Goal: Task Accomplishment & Management: Complete application form

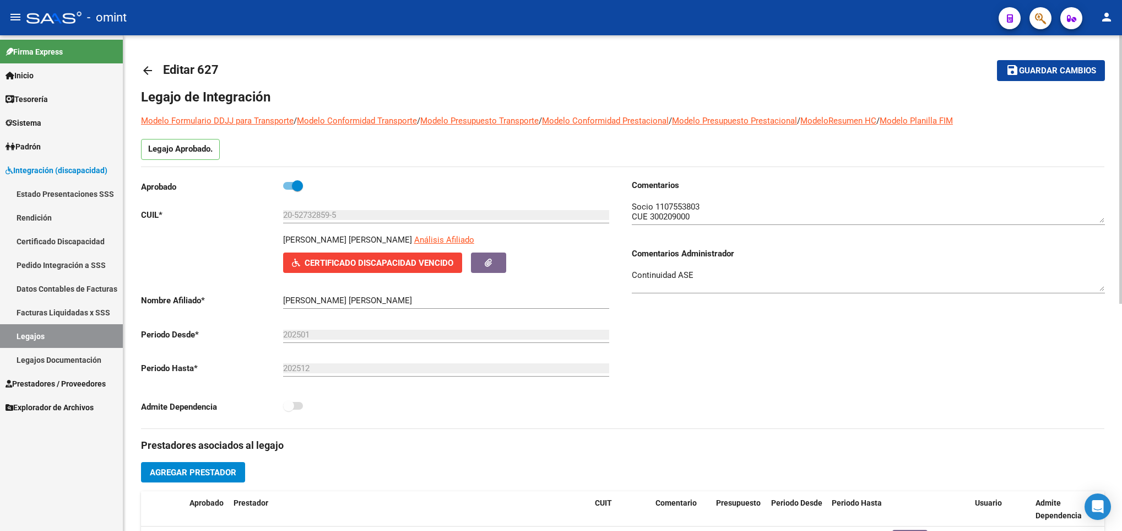
click at [153, 63] on link "arrow_back" at bounding box center [152, 70] width 22 height 26
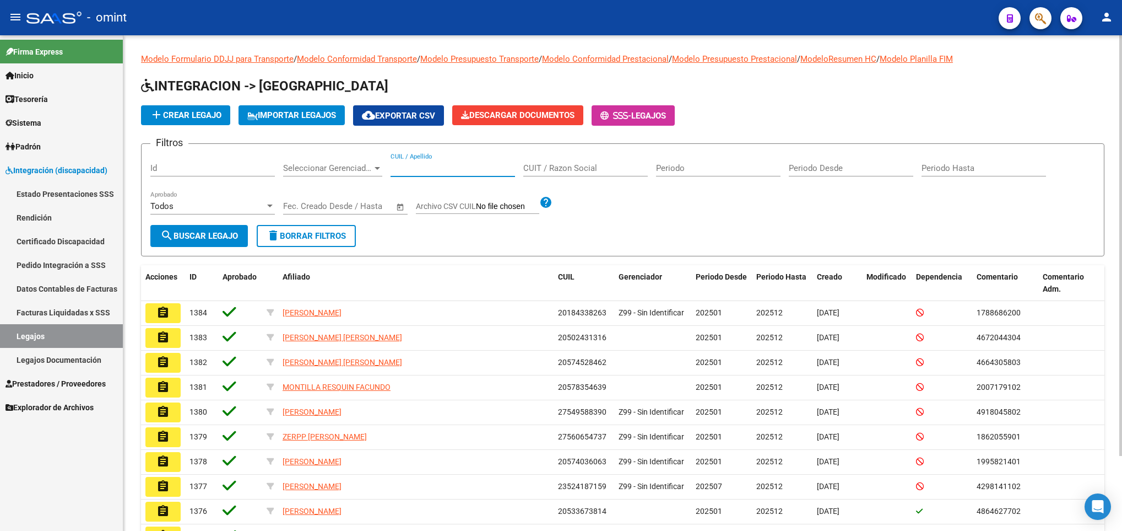
click at [433, 170] on input "CUIL / Apellido" at bounding box center [453, 168] width 125 height 10
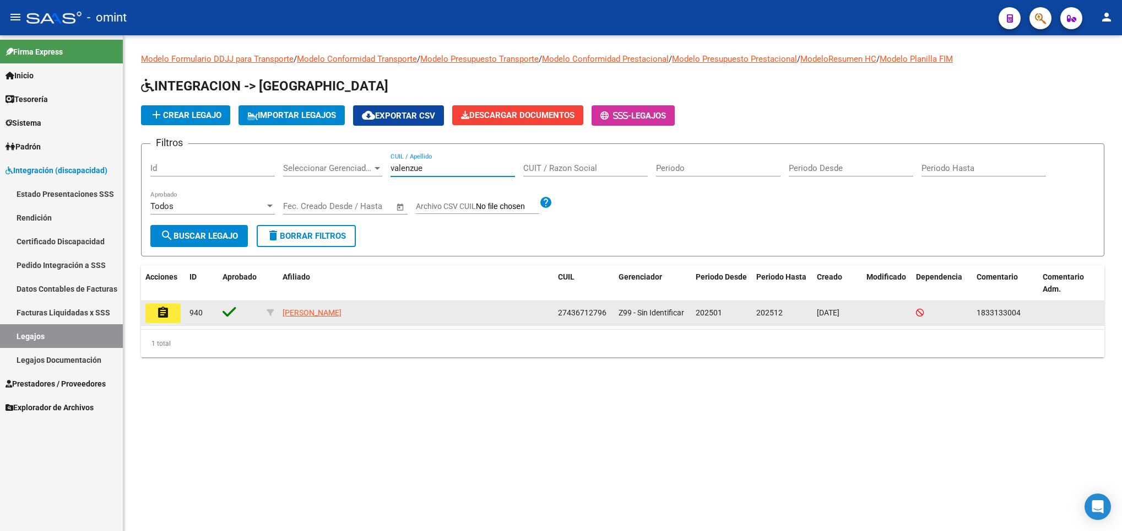
type input "valenzue"
click at [167, 318] on mat-icon "assignment" at bounding box center [162, 312] width 13 height 13
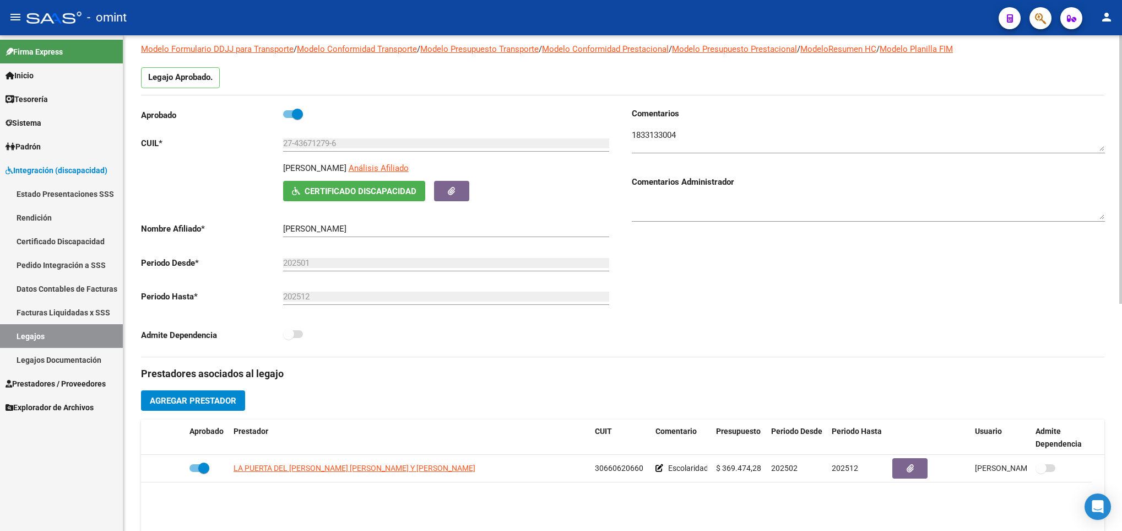
scroll to position [165, 0]
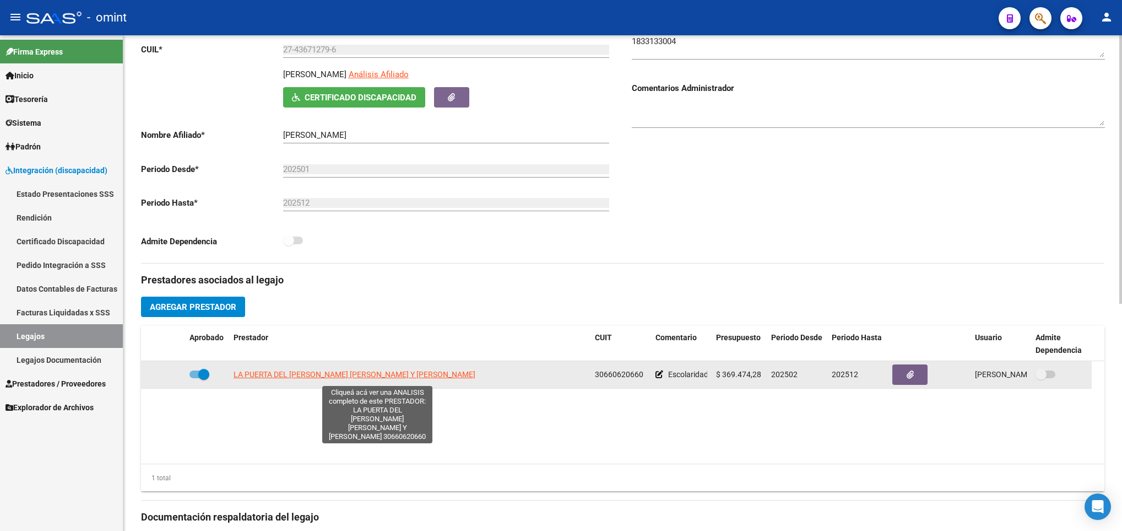
click at [316, 378] on span "LA PUERTA DEL SOL DE ROMERO DALIMENA SOLEDAD Y ROMERO ANDREA MARIA" at bounding box center [355, 374] width 242 height 9
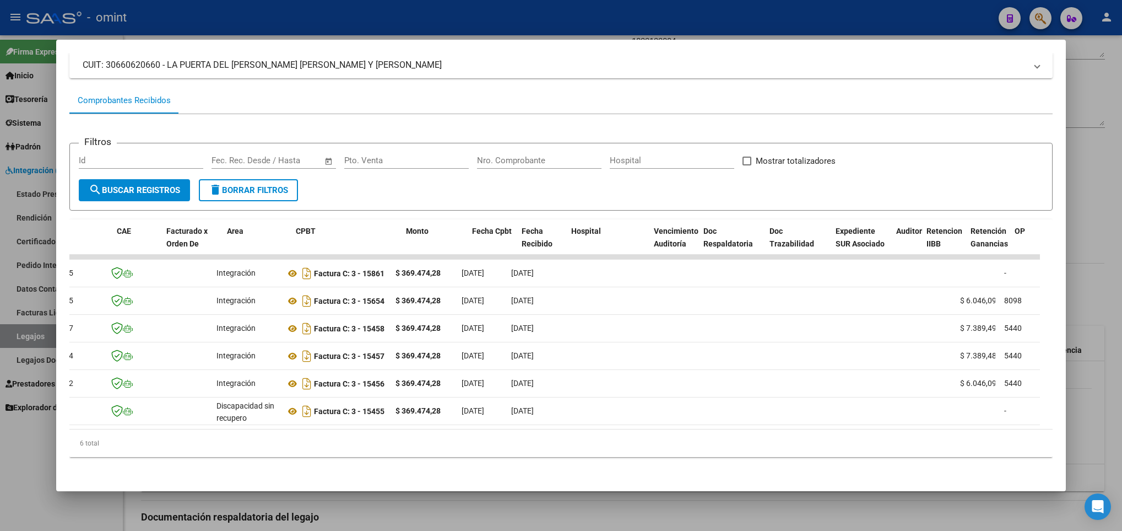
scroll to position [0, 50]
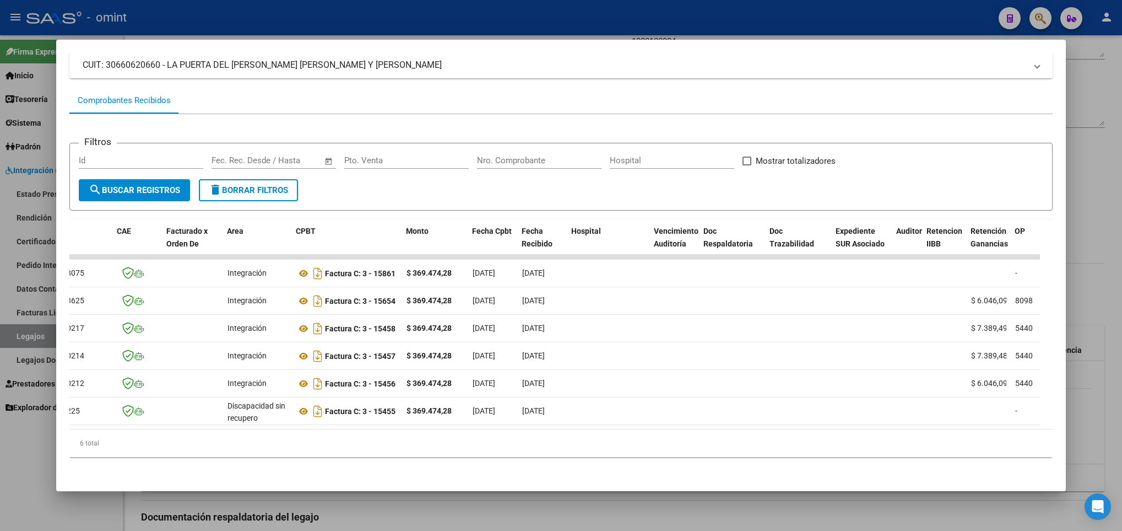
drag, startPoint x: 430, startPoint y: 518, endPoint x: 399, endPoint y: 457, distance: 68.7
click at [430, 518] on div at bounding box center [561, 265] width 1122 height 531
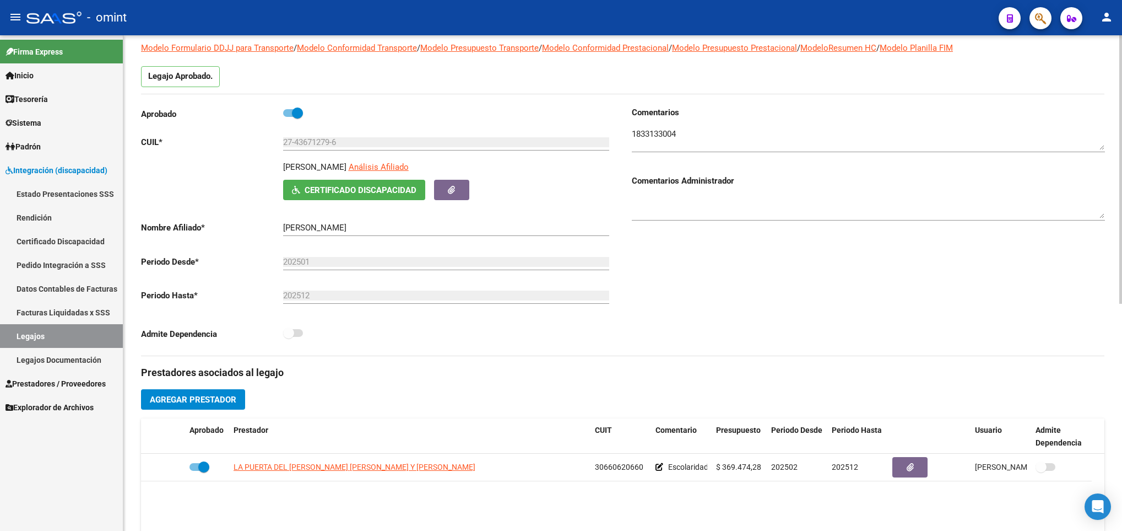
scroll to position [0, 0]
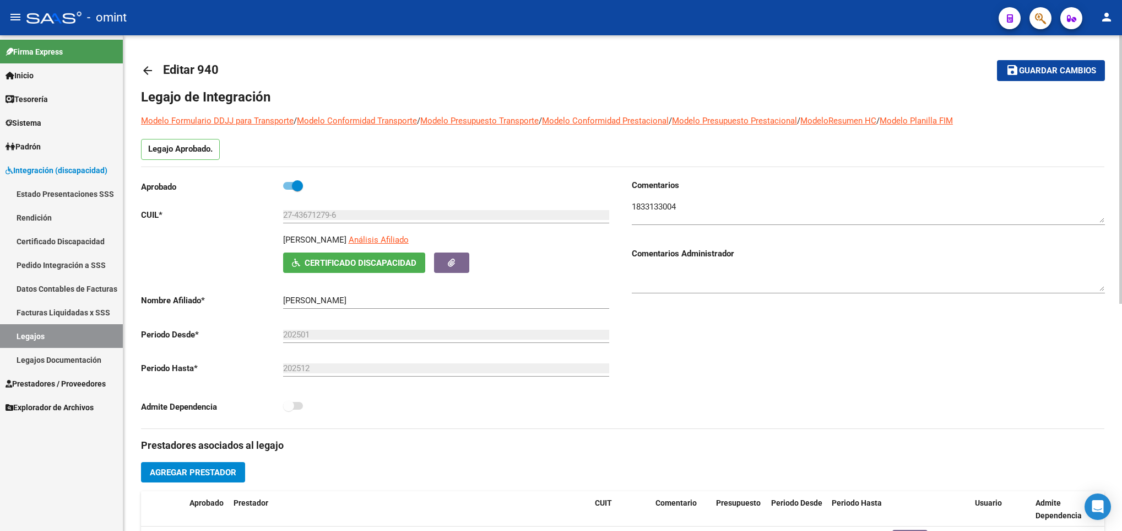
click at [148, 71] on mat-icon "arrow_back" at bounding box center [147, 70] width 13 height 13
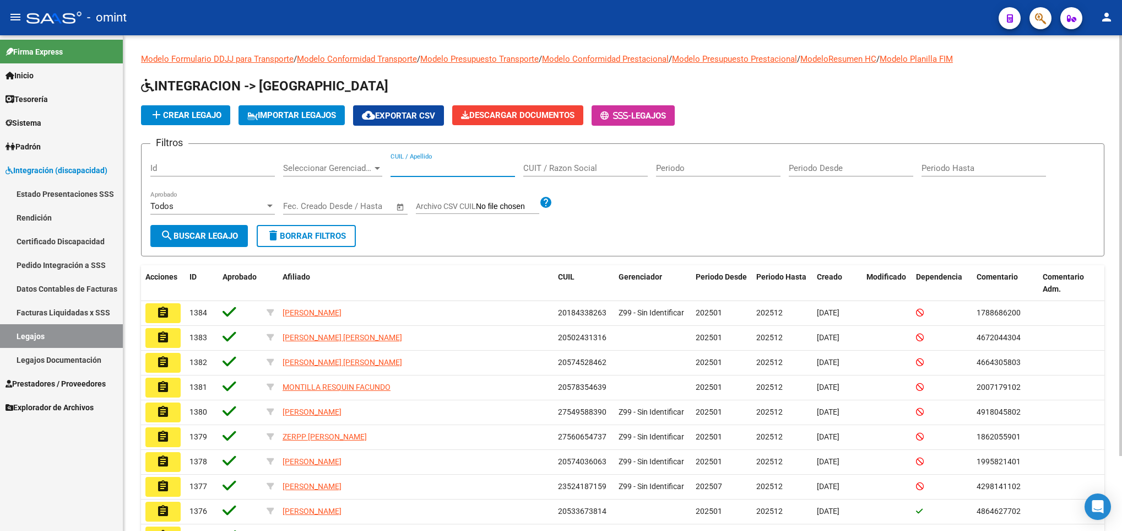
click at [440, 167] on input "CUIL / Apellido" at bounding box center [453, 168] width 125 height 10
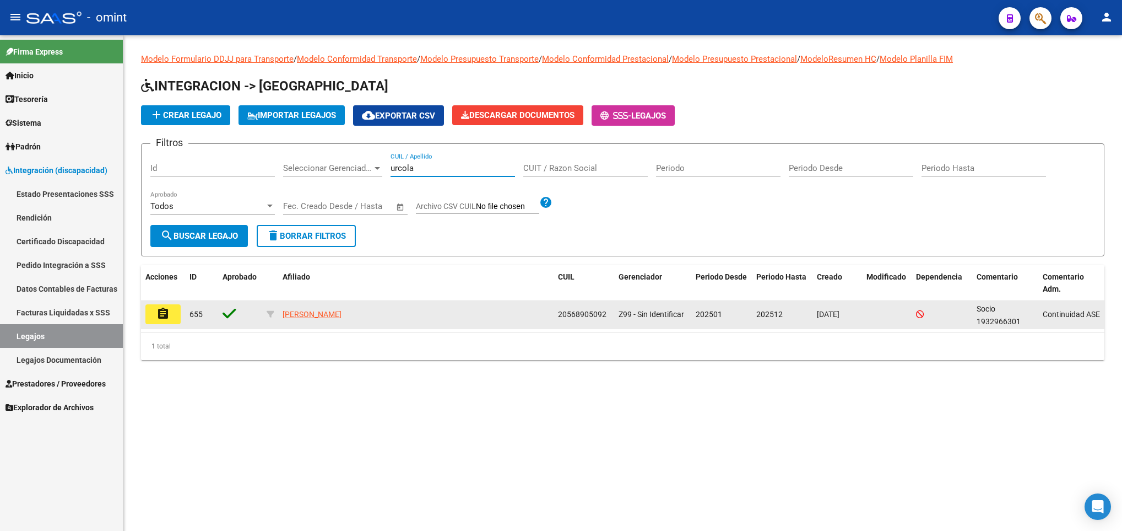
type input "urcola"
click at [161, 311] on mat-icon "assignment" at bounding box center [162, 313] width 13 height 13
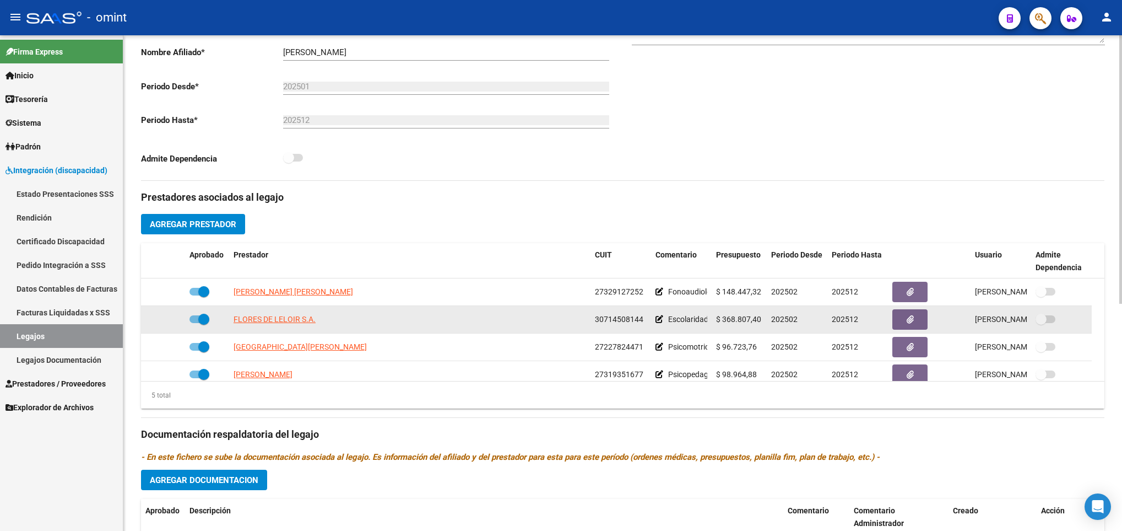
scroll to position [39, 0]
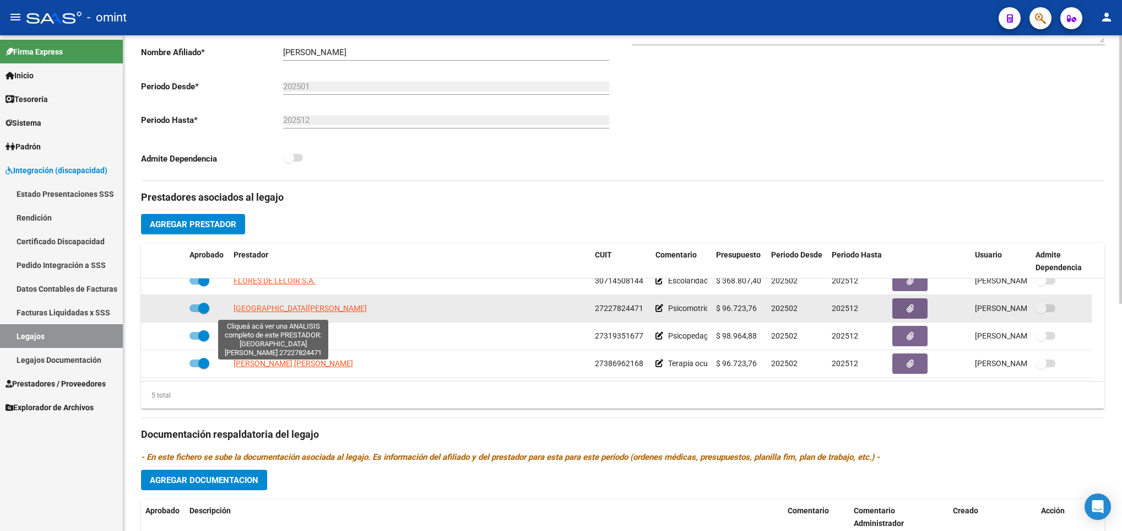
click at [290, 311] on span "PLAZA MARIA SILVINA" at bounding box center [300, 308] width 133 height 9
type textarea "27227824471"
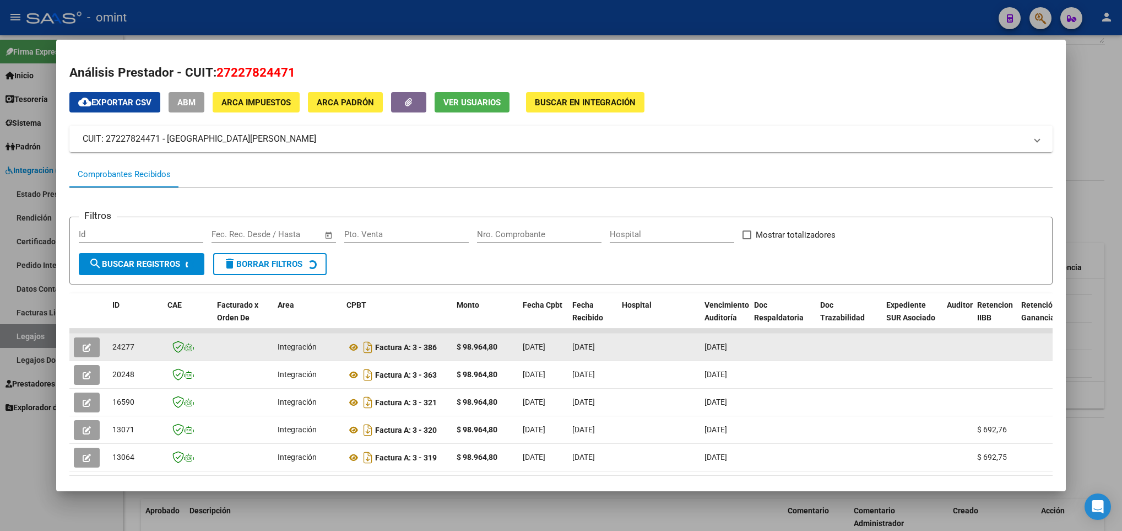
scroll to position [58, 0]
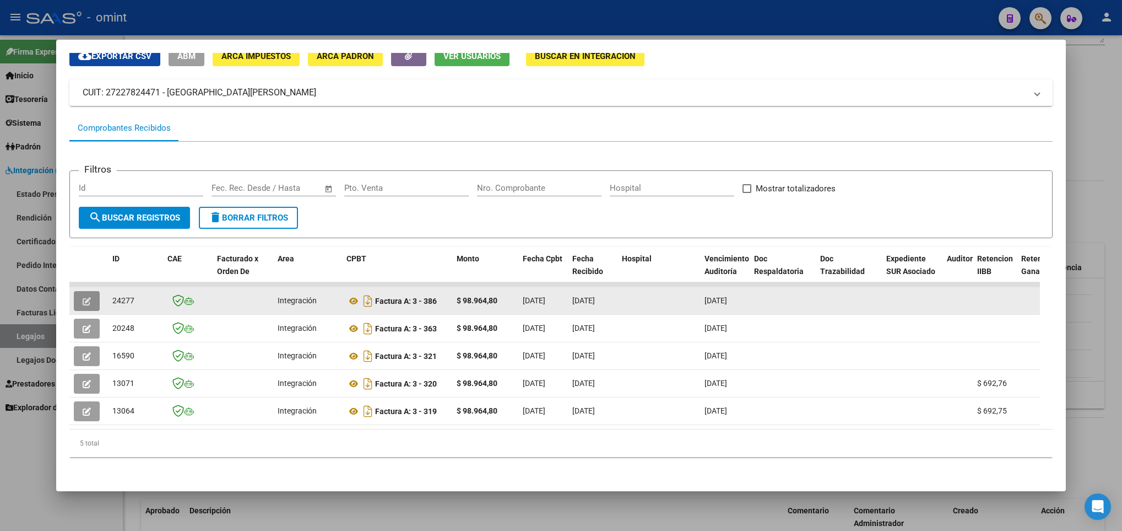
click at [84, 297] on icon "button" at bounding box center [87, 301] width 8 height 8
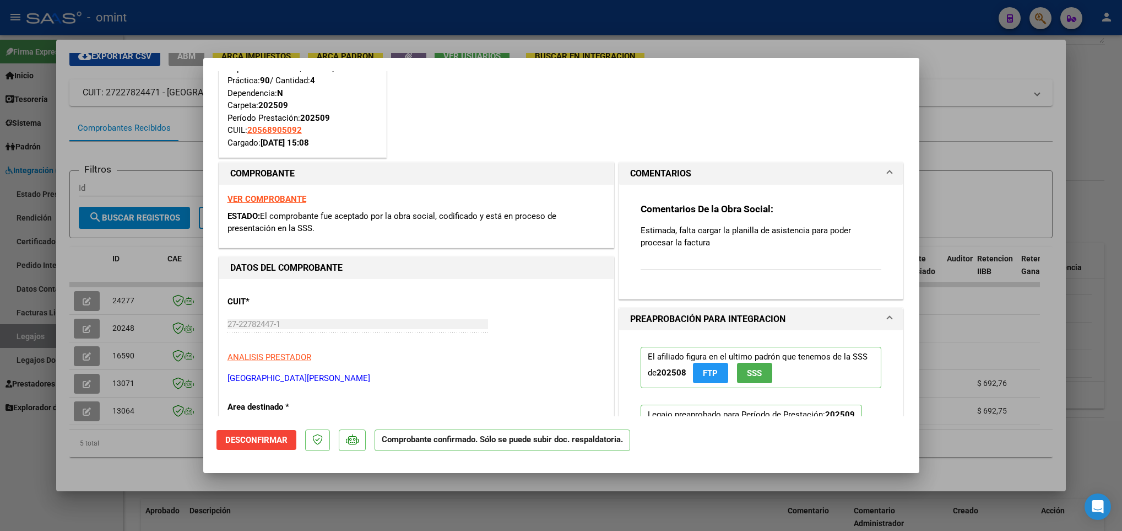
scroll to position [0, 0]
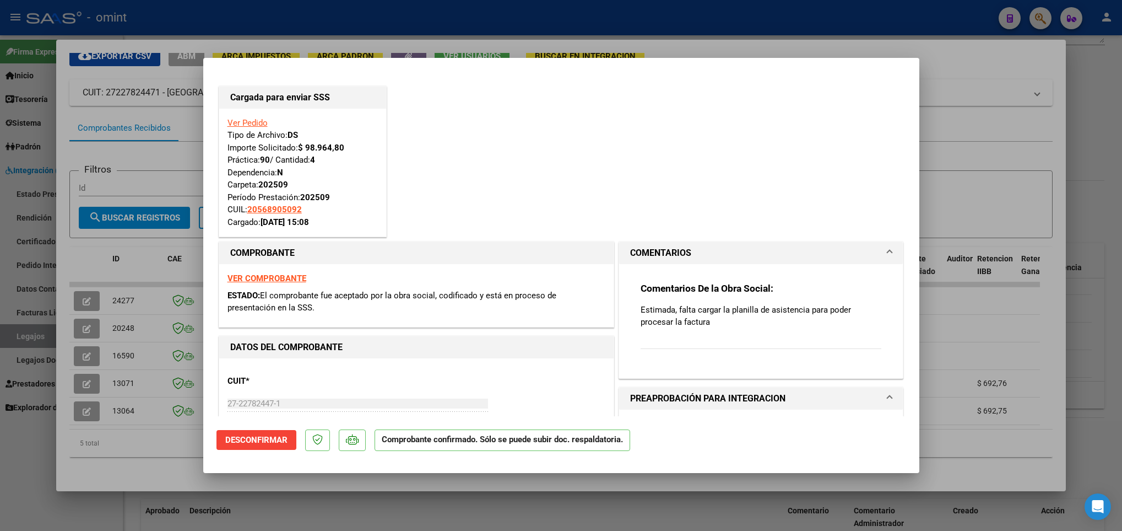
click at [167, 451] on div at bounding box center [561, 265] width 1122 height 531
type input "$ 0,00"
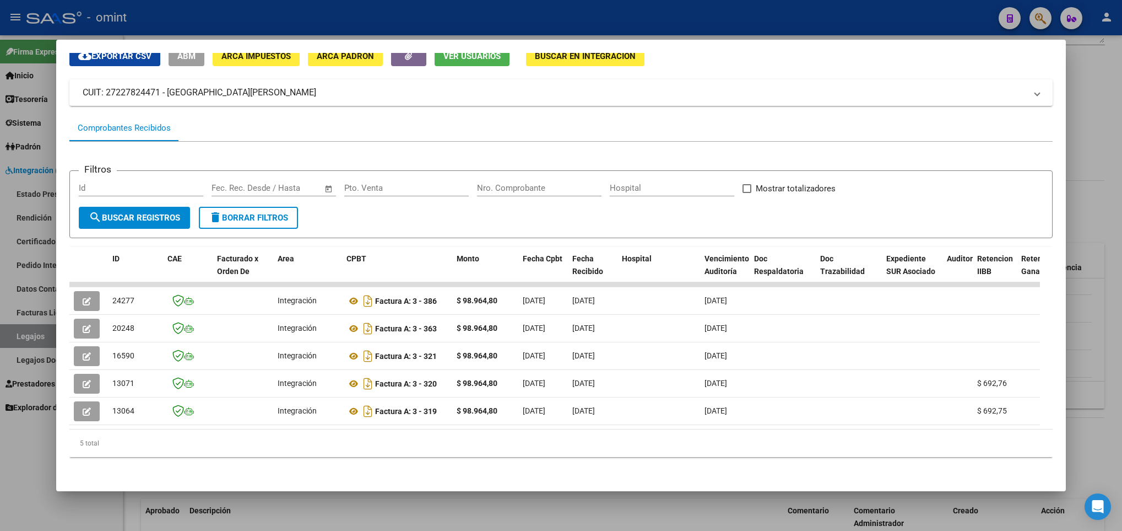
click at [506, 506] on div at bounding box center [561, 265] width 1122 height 531
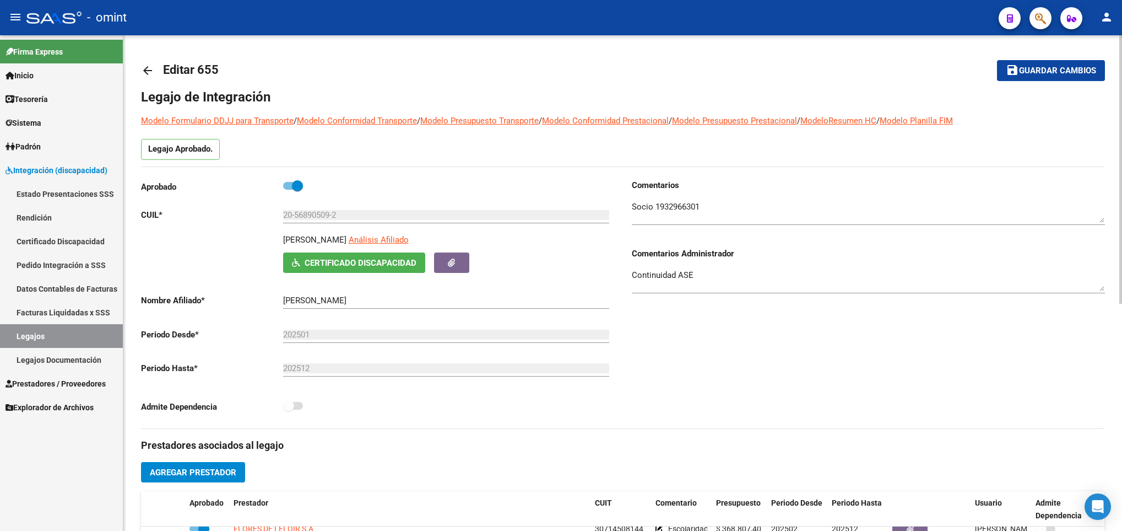
click at [680, 207] on textarea at bounding box center [868, 212] width 473 height 22
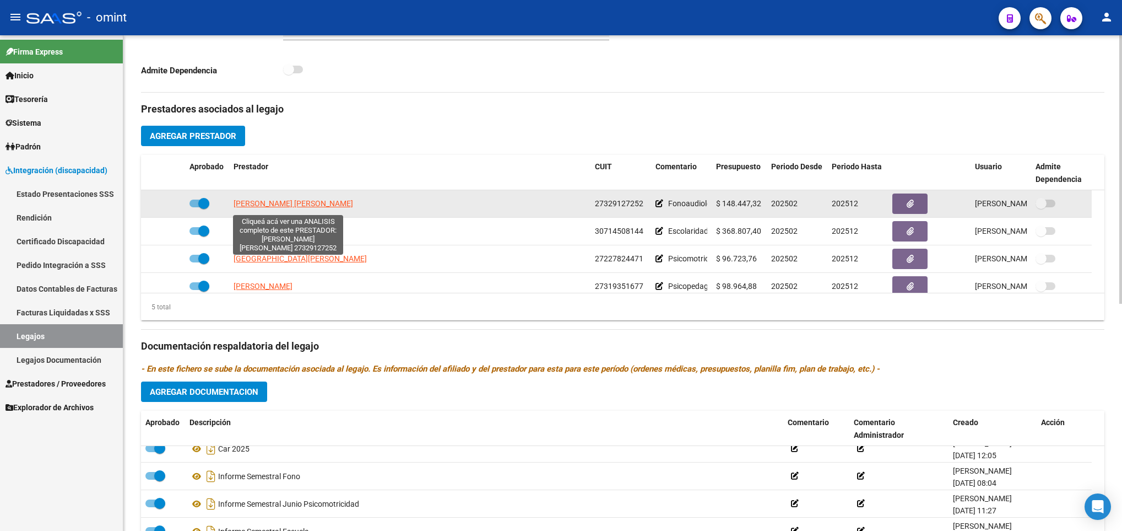
click at [288, 208] on span "MAIDANA ANABELLA LOURDES" at bounding box center [294, 203] width 120 height 9
type textarea "27329127252"
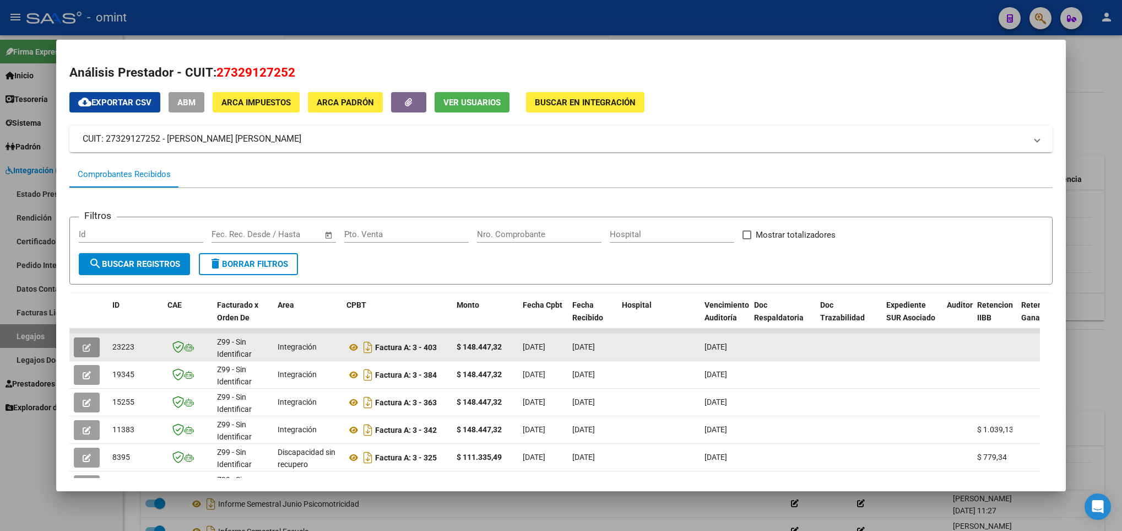
click at [81, 340] on button "button" at bounding box center [87, 347] width 26 height 20
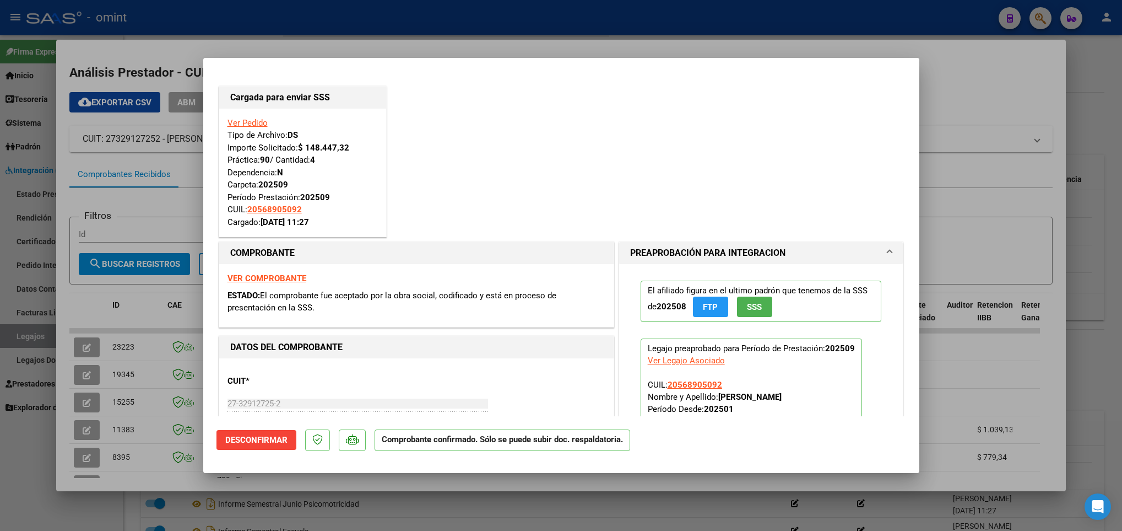
click at [229, 524] on div at bounding box center [561, 265] width 1122 height 531
type input "$ 0,00"
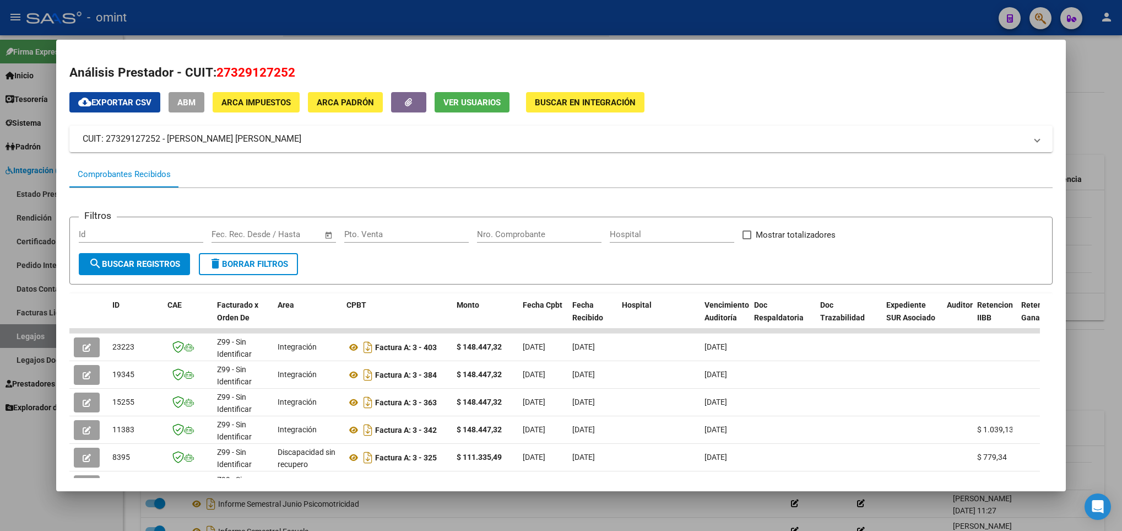
click at [229, 513] on div at bounding box center [561, 265] width 1122 height 531
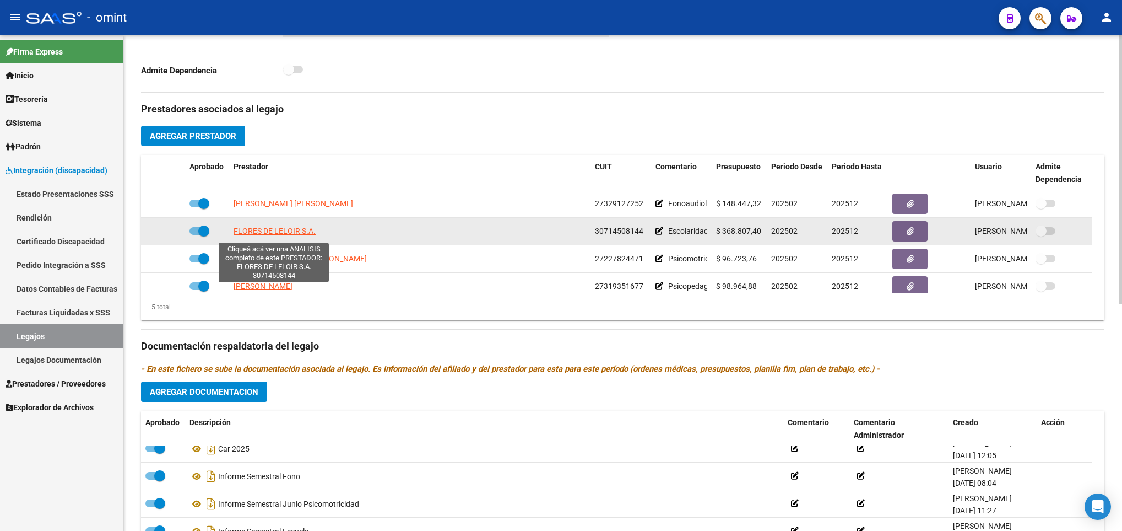
click at [274, 231] on span "FLORES DE LELOIR S.A." at bounding box center [275, 230] width 82 height 9
type textarea "30714508144"
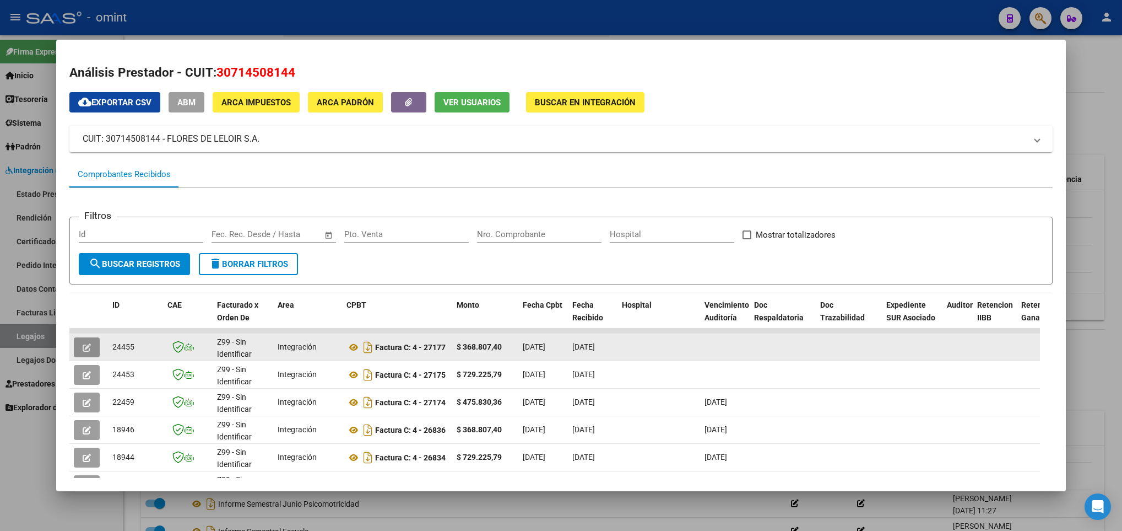
click at [88, 345] on icon "button" at bounding box center [87, 347] width 8 height 8
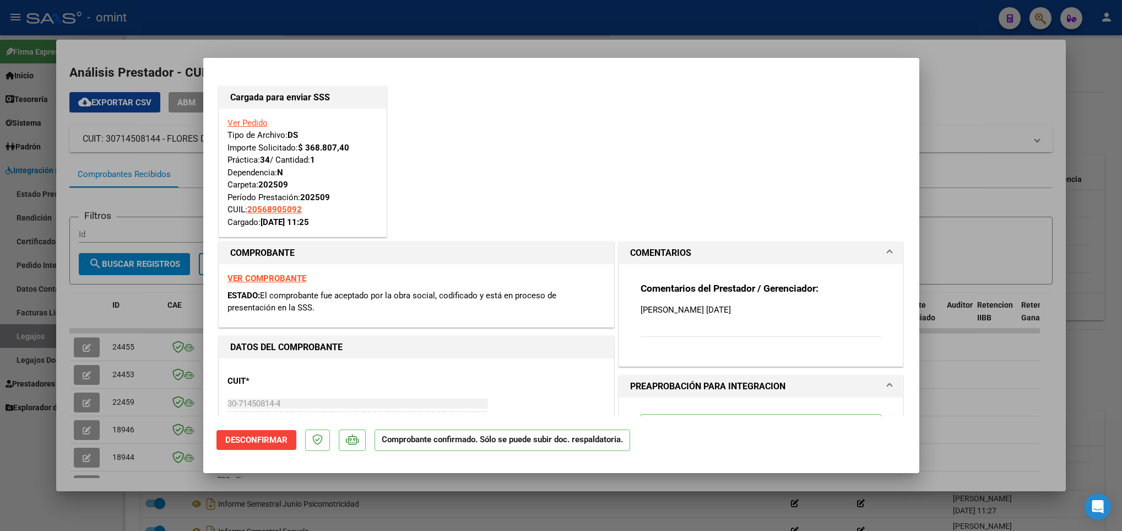
click at [107, 362] on div at bounding box center [561, 265] width 1122 height 531
type input "$ 0,00"
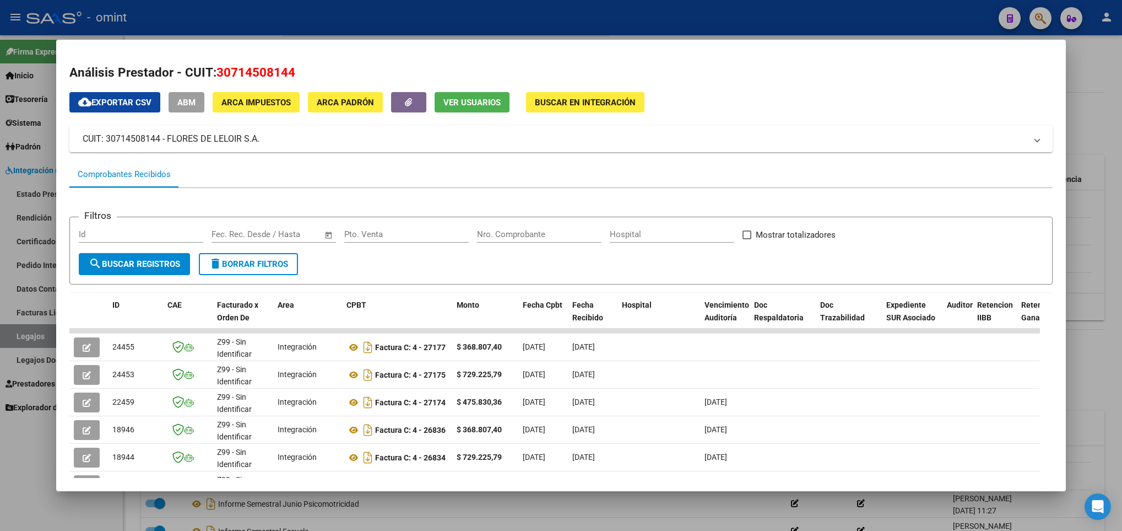
click at [137, 519] on div at bounding box center [561, 265] width 1122 height 531
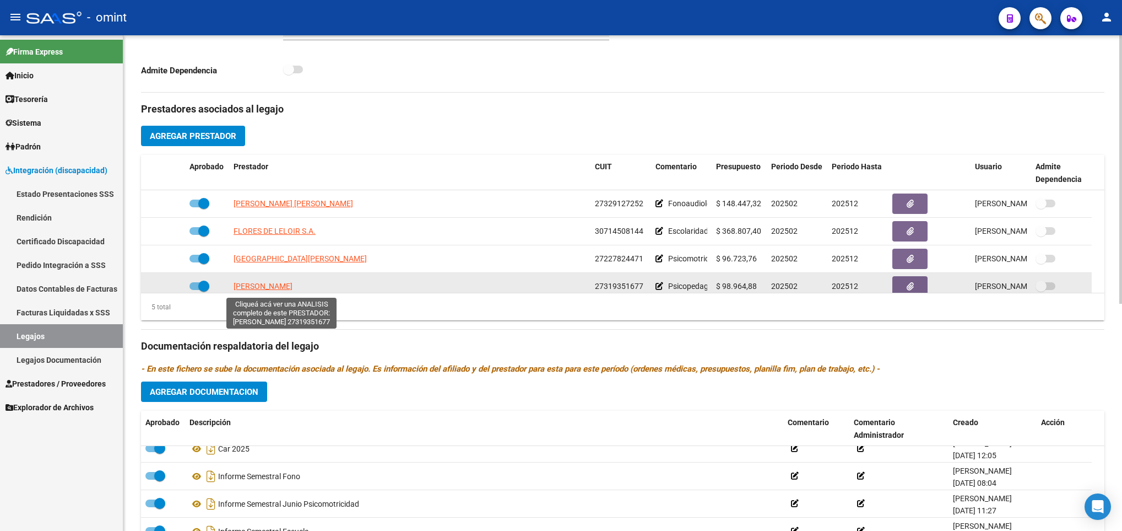
click at [248, 290] on span "SEMERIA ELIANA SOLEDAD" at bounding box center [263, 286] width 59 height 9
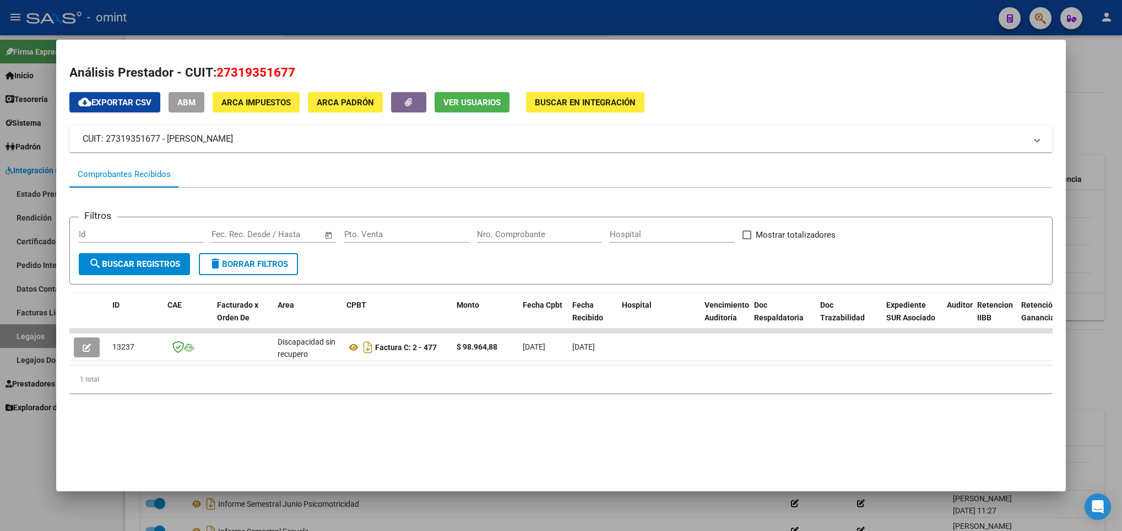
click at [214, 502] on div at bounding box center [561, 265] width 1122 height 531
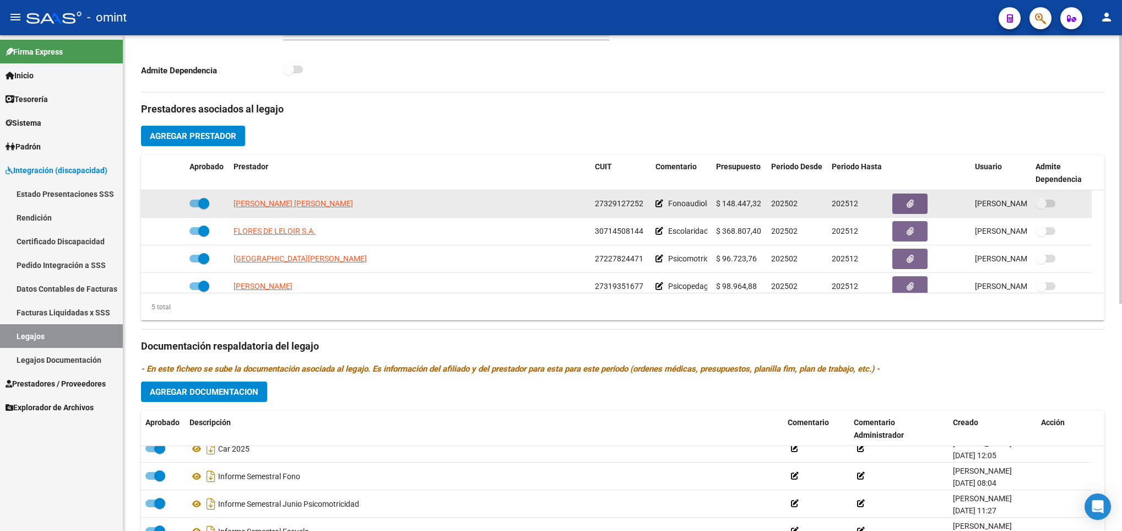
scroll to position [39, 0]
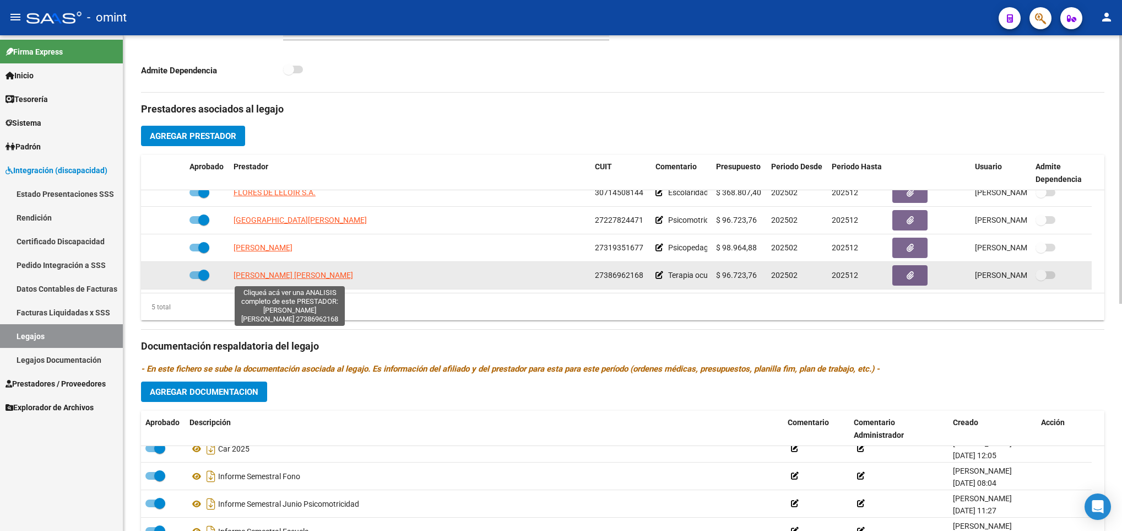
click at [278, 273] on span "MARIN PINTO AGOSTINA MICOL" at bounding box center [294, 274] width 120 height 9
type textarea "27386962168"
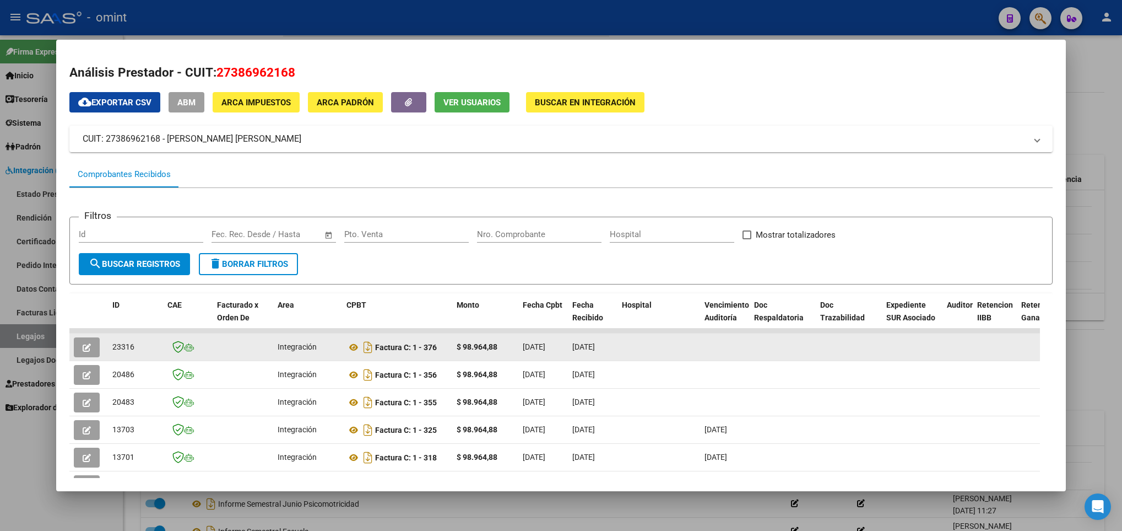
click at [86, 342] on span "button" at bounding box center [87, 347] width 8 height 10
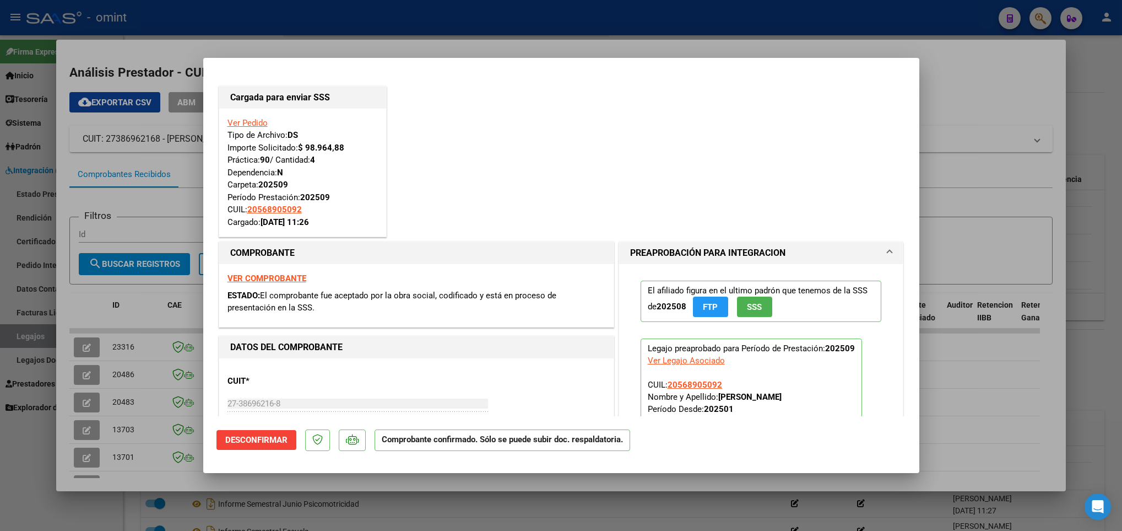
click at [170, 483] on div at bounding box center [561, 265] width 1122 height 531
type input "$ 0,00"
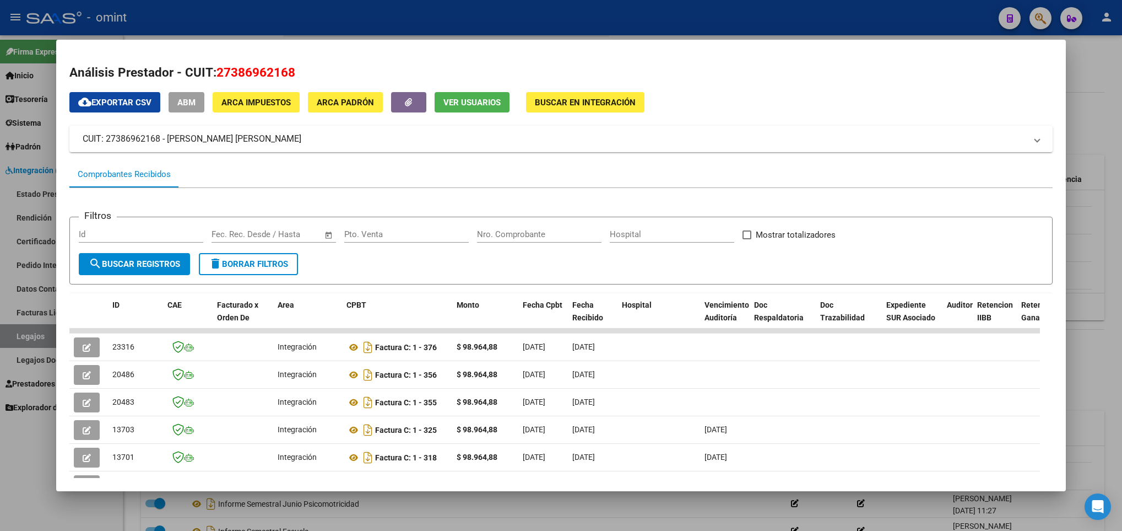
click at [175, 500] on div at bounding box center [561, 265] width 1122 height 531
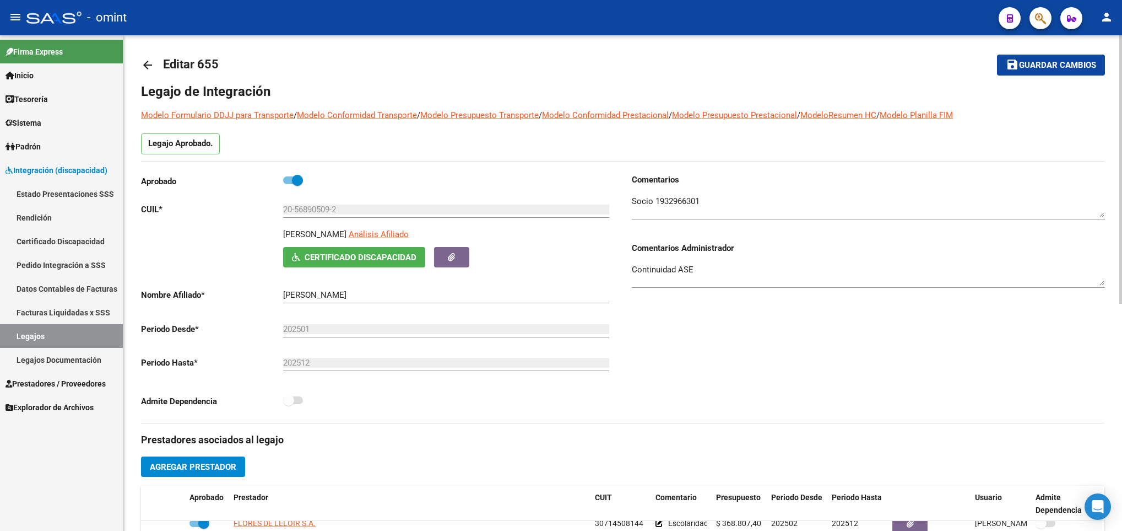
scroll to position [0, 0]
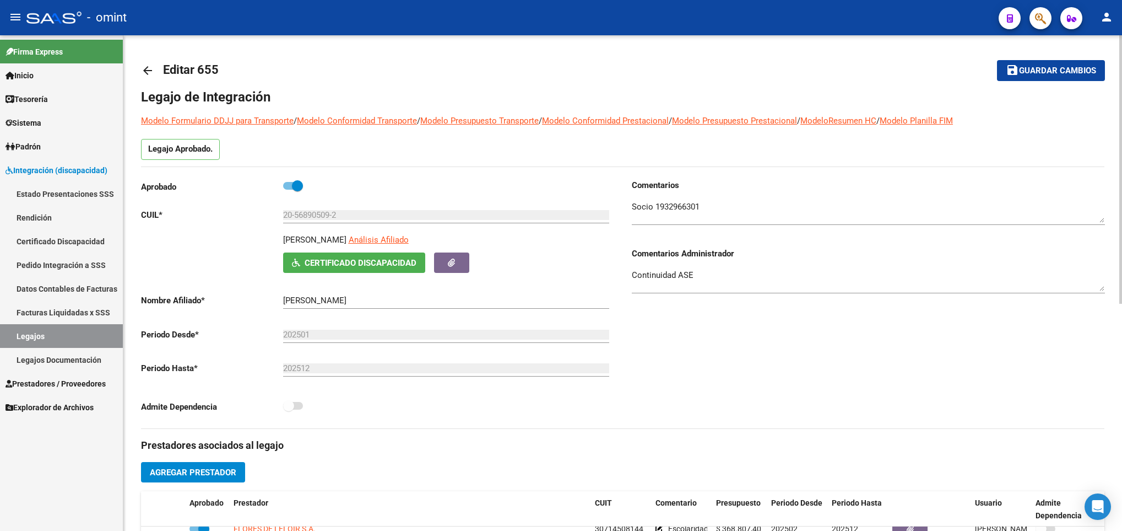
click at [148, 69] on mat-icon "arrow_back" at bounding box center [147, 70] width 13 height 13
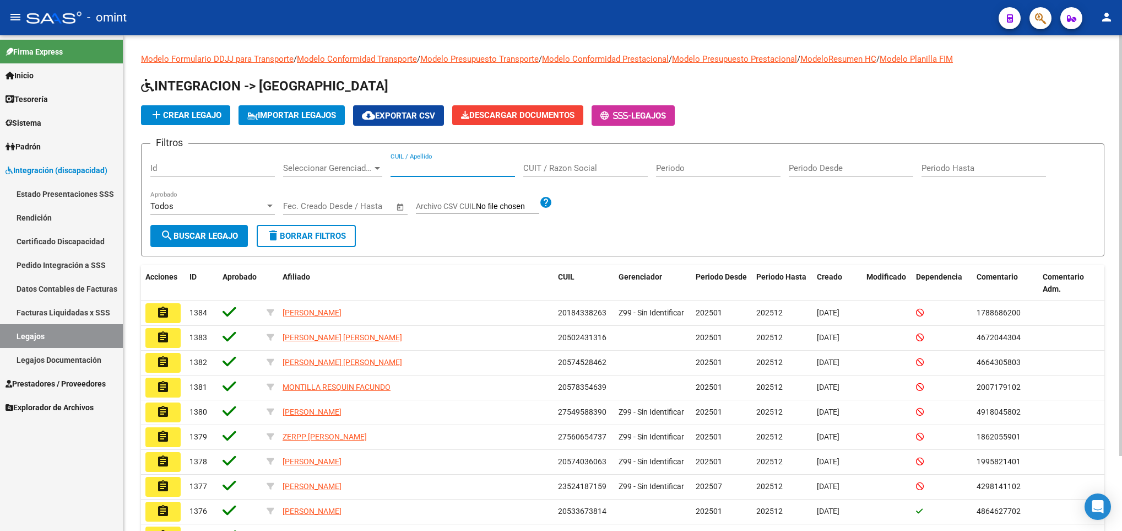
click at [429, 169] on input "CUIL / Apellido" at bounding box center [453, 168] width 125 height 10
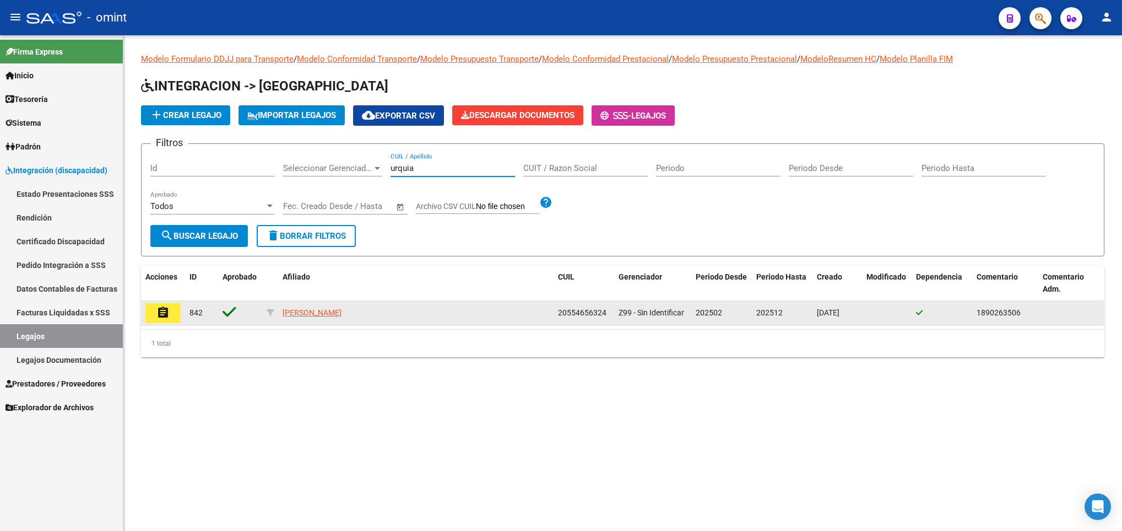
type input "urquia"
click at [161, 312] on mat-icon "assignment" at bounding box center [162, 312] width 13 height 13
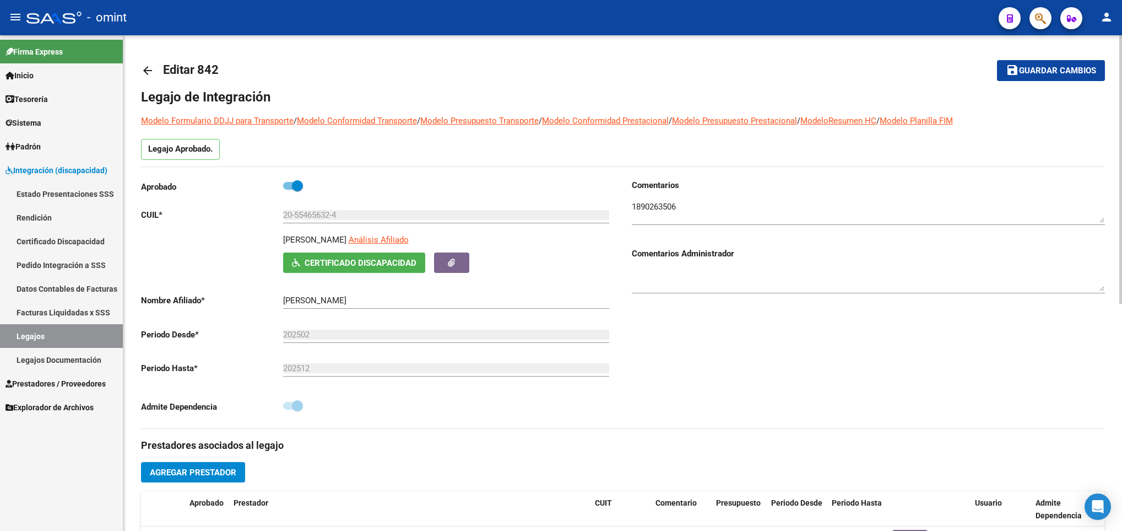
click at [149, 70] on mat-icon "arrow_back" at bounding box center [147, 70] width 13 height 13
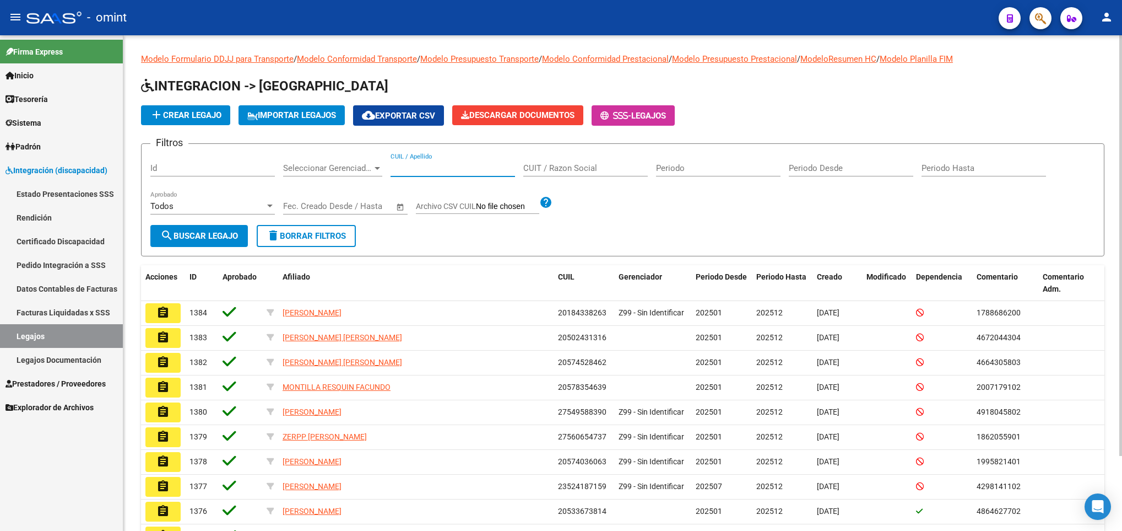
click at [410, 167] on input "CUIL / Apellido" at bounding box center [453, 168] width 125 height 10
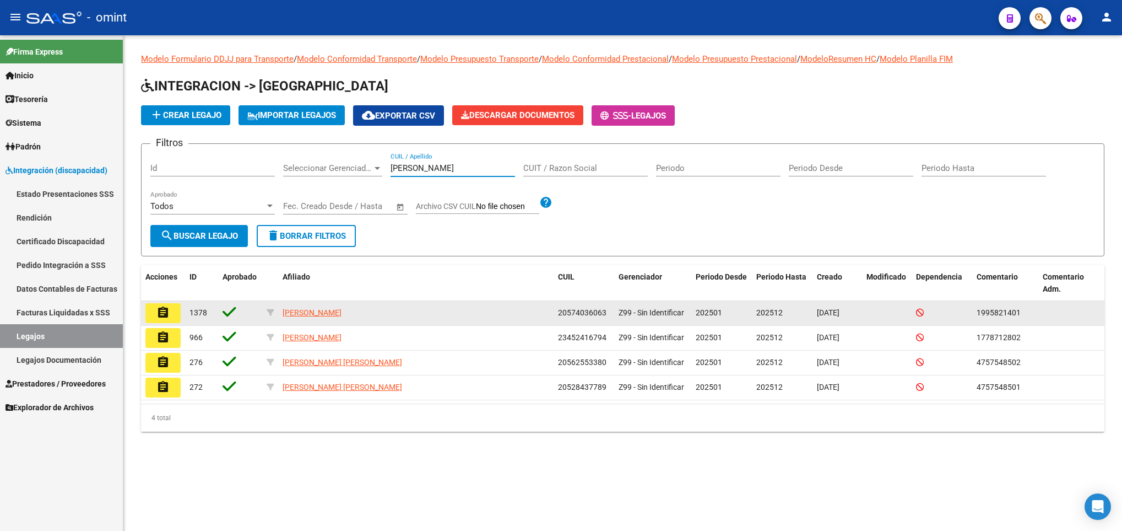
type input "vargas"
click at [157, 316] on mat-icon "assignment" at bounding box center [162, 312] width 13 height 13
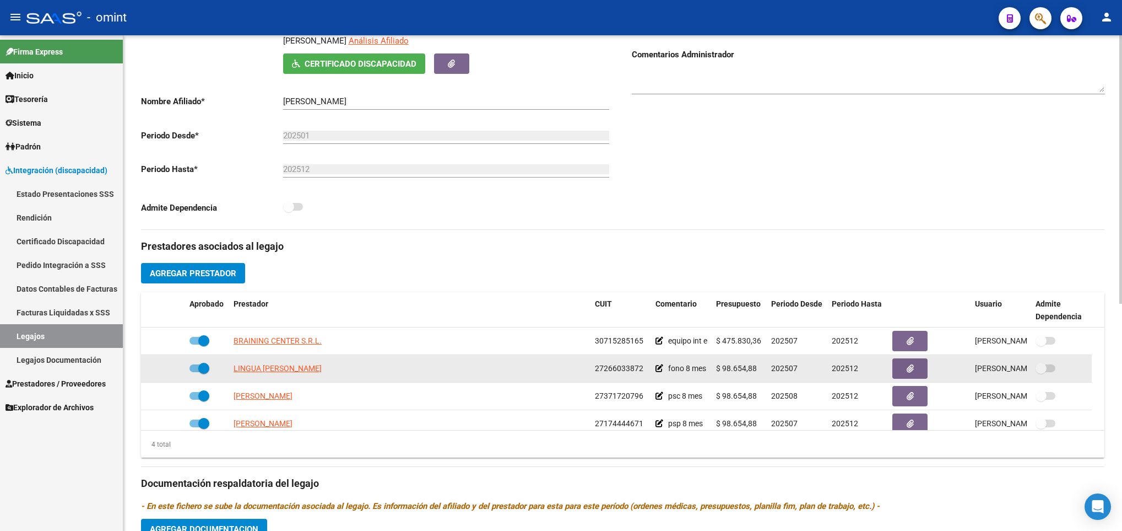
scroll to position [413, 0]
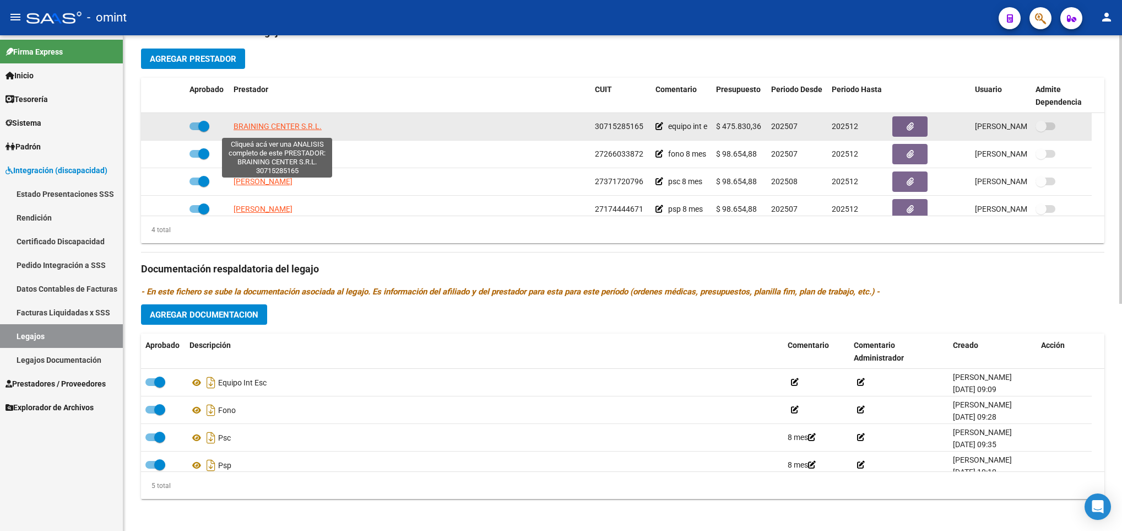
click at [293, 129] on span "BRAINING CENTER S.R.L." at bounding box center [278, 126] width 88 height 9
type textarea "30715285165"
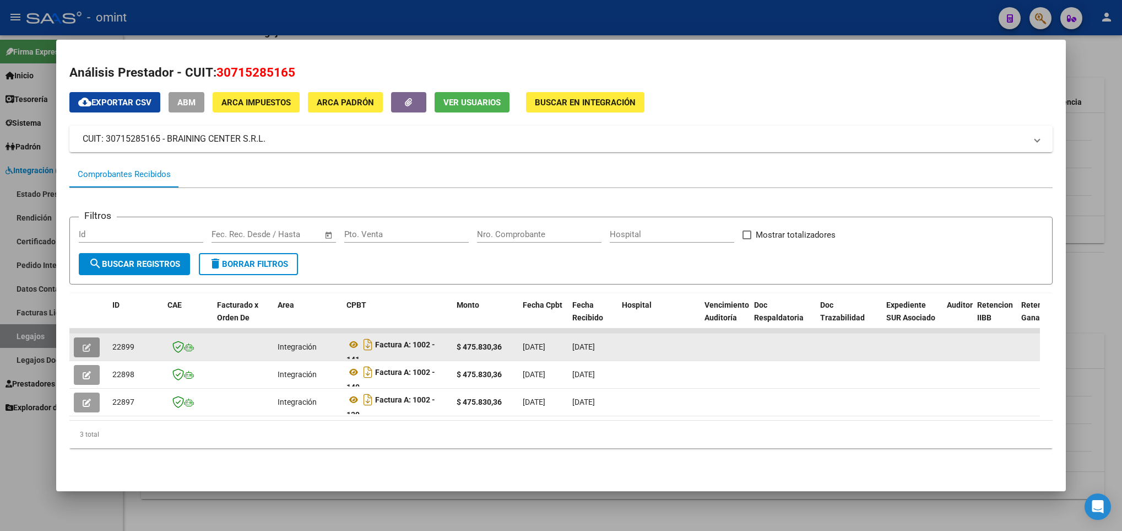
click at [88, 346] on icon "button" at bounding box center [87, 347] width 8 height 8
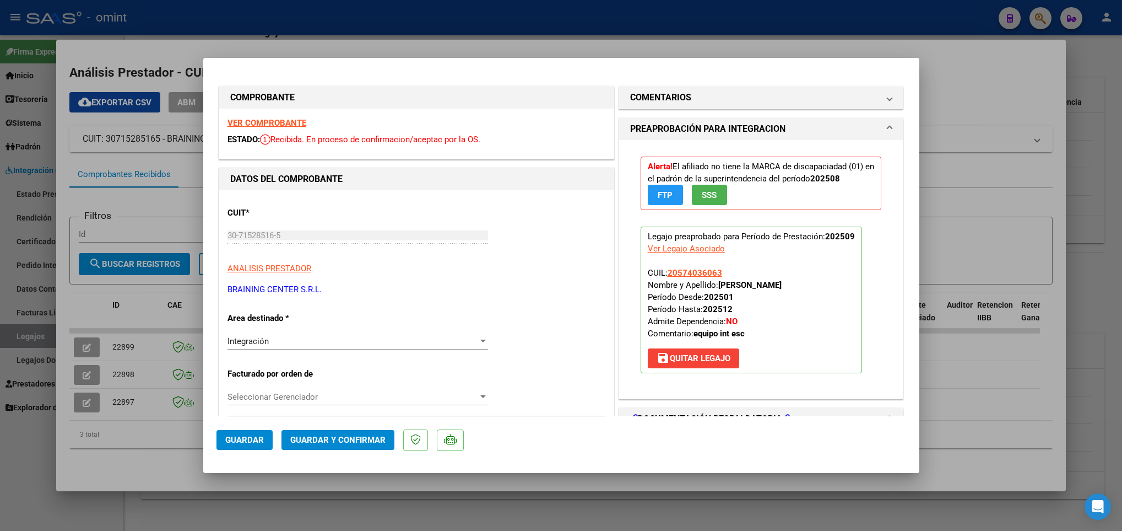
click at [100, 453] on div at bounding box center [561, 265] width 1122 height 531
type input "$ 0,00"
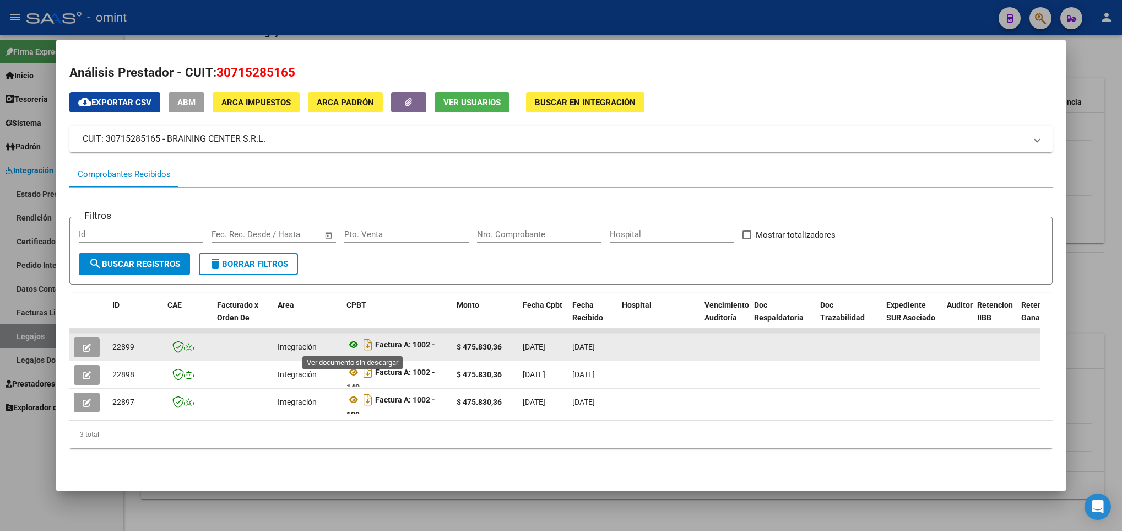
click at [350, 344] on icon at bounding box center [354, 344] width 14 height 13
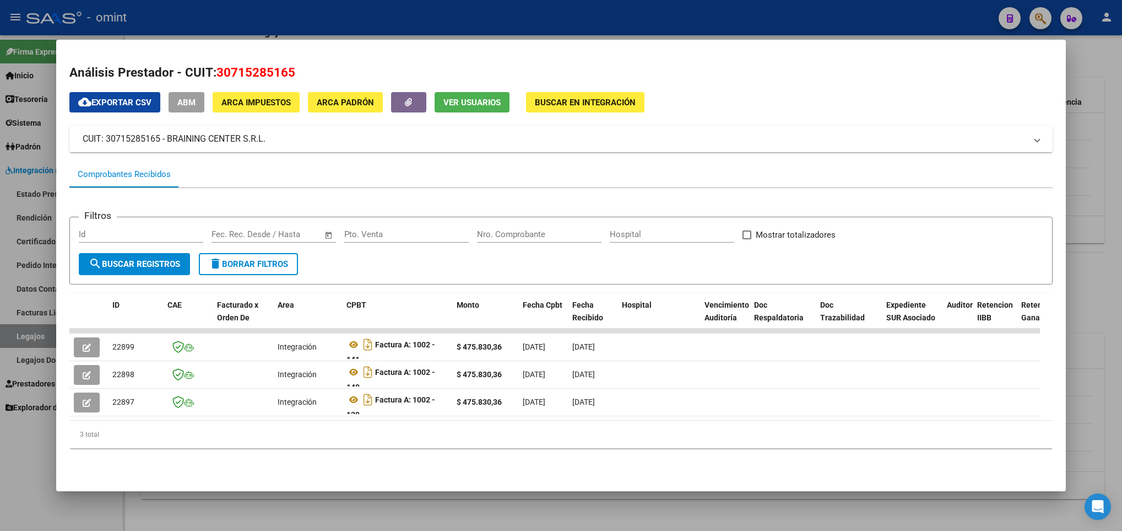
click at [793, 523] on div at bounding box center [561, 265] width 1122 height 531
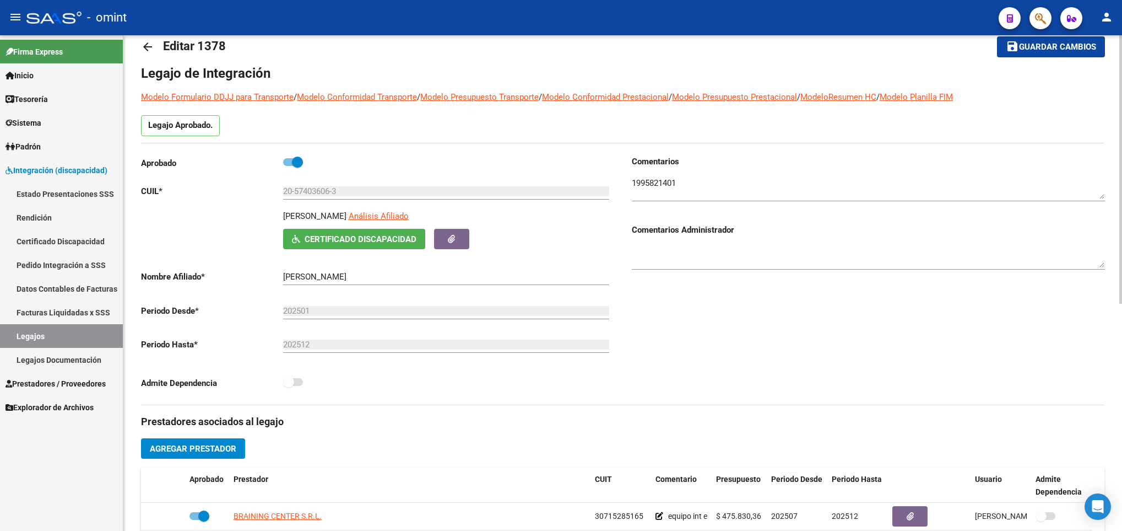
scroll to position [0, 0]
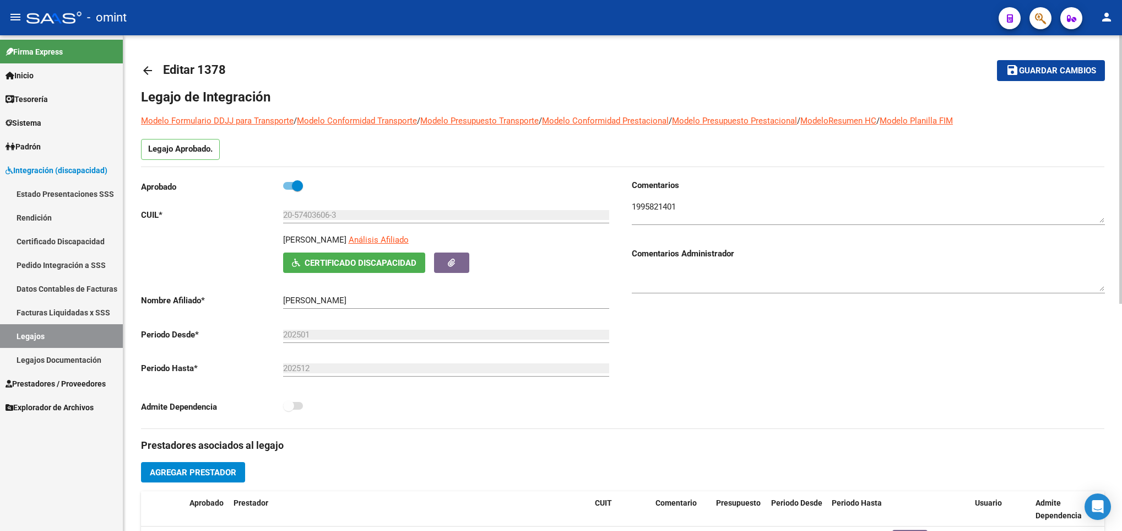
click at [146, 73] on mat-icon "arrow_back" at bounding box center [147, 70] width 13 height 13
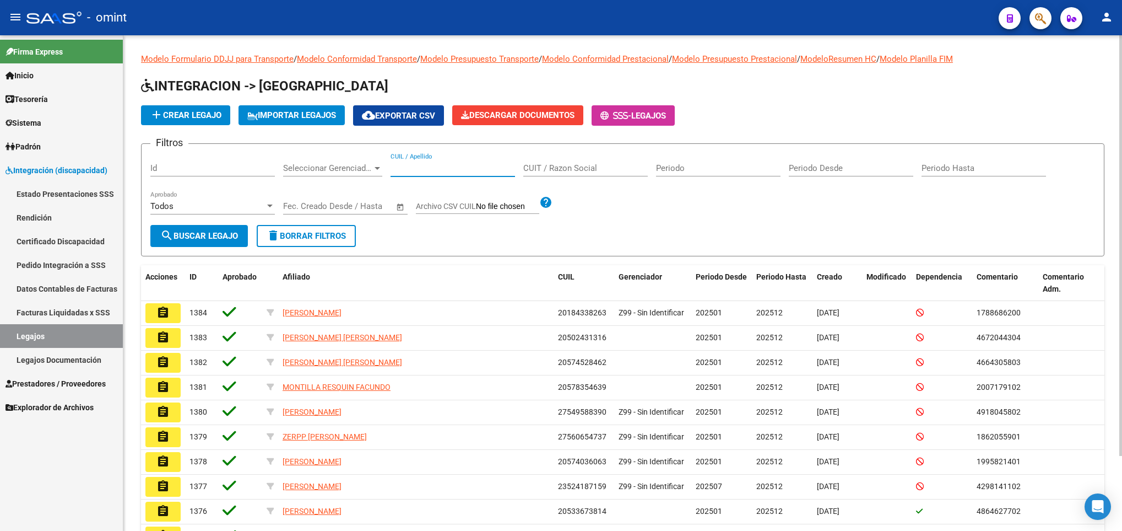
click at [410, 169] on input "CUIL / Apellido" at bounding box center [453, 168] width 125 height 10
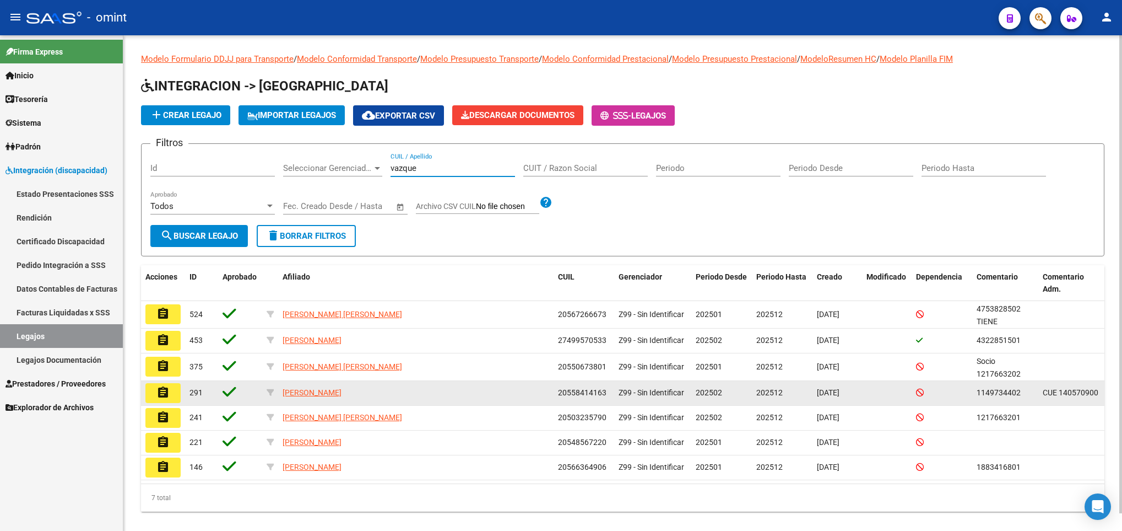
type input "vazque"
click at [150, 387] on button "assignment" at bounding box center [162, 393] width 35 height 20
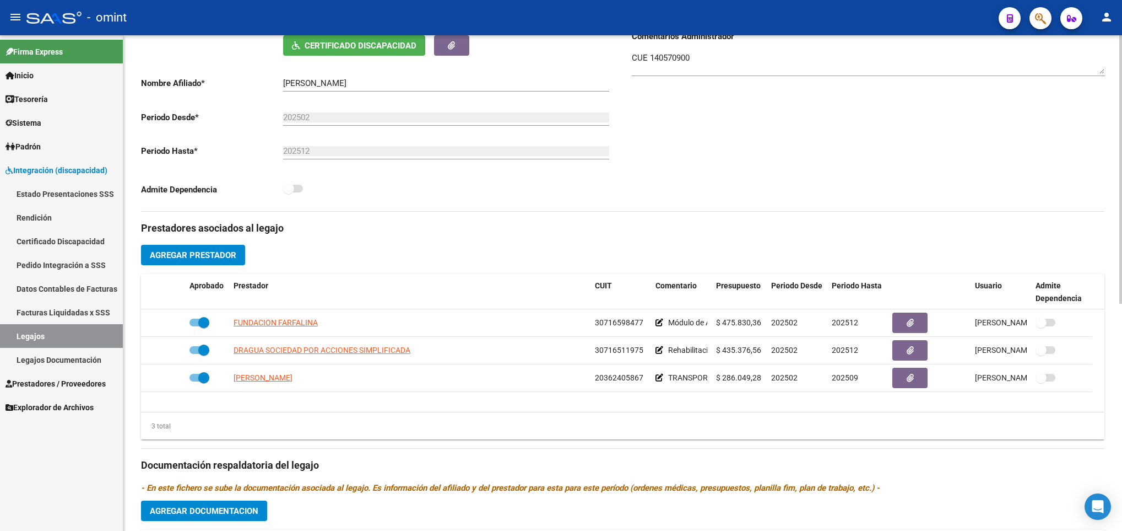
scroll to position [331, 0]
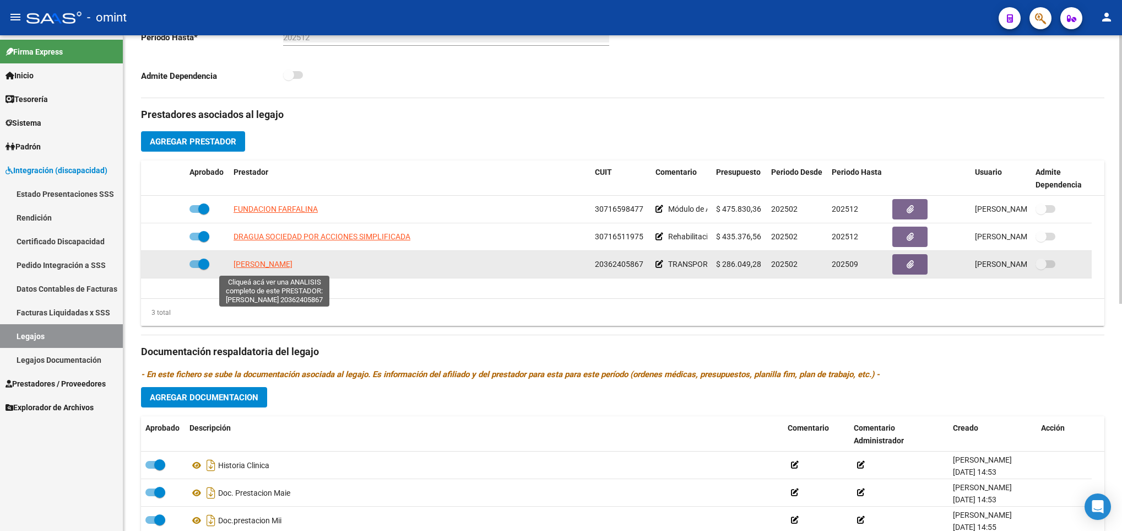
click at [238, 268] on span "GILI LEANDRO GABRIEL" at bounding box center [263, 263] width 59 height 9
type textarea "20362405867"
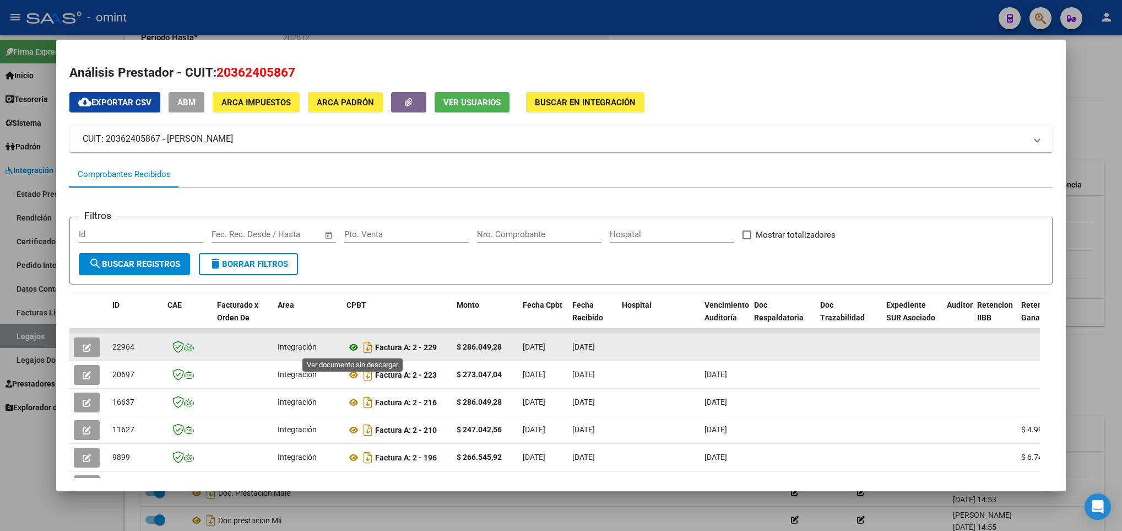
click at [354, 349] on icon at bounding box center [354, 346] width 14 height 13
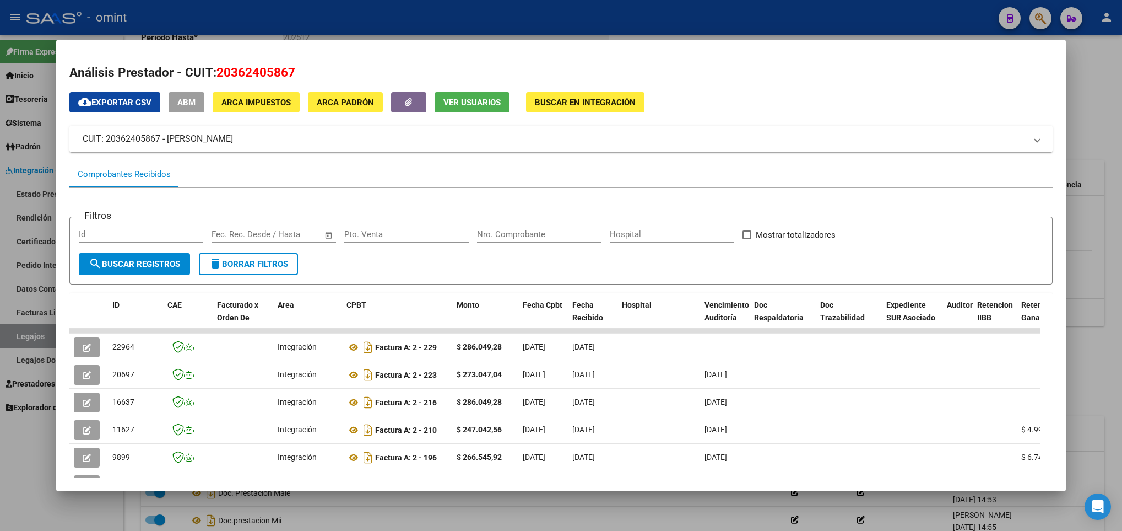
click at [603, 508] on div at bounding box center [561, 265] width 1122 height 531
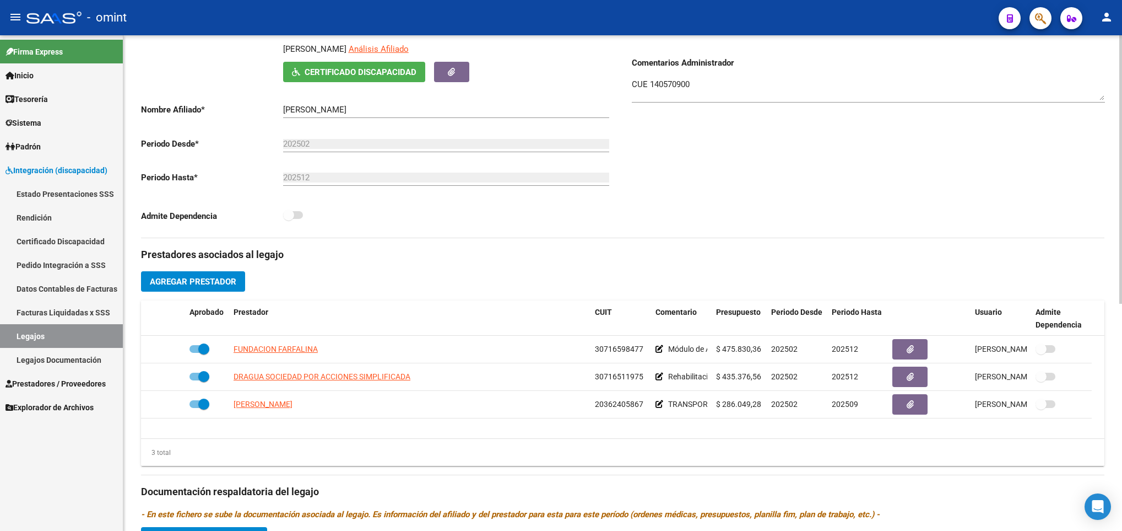
scroll to position [0, 0]
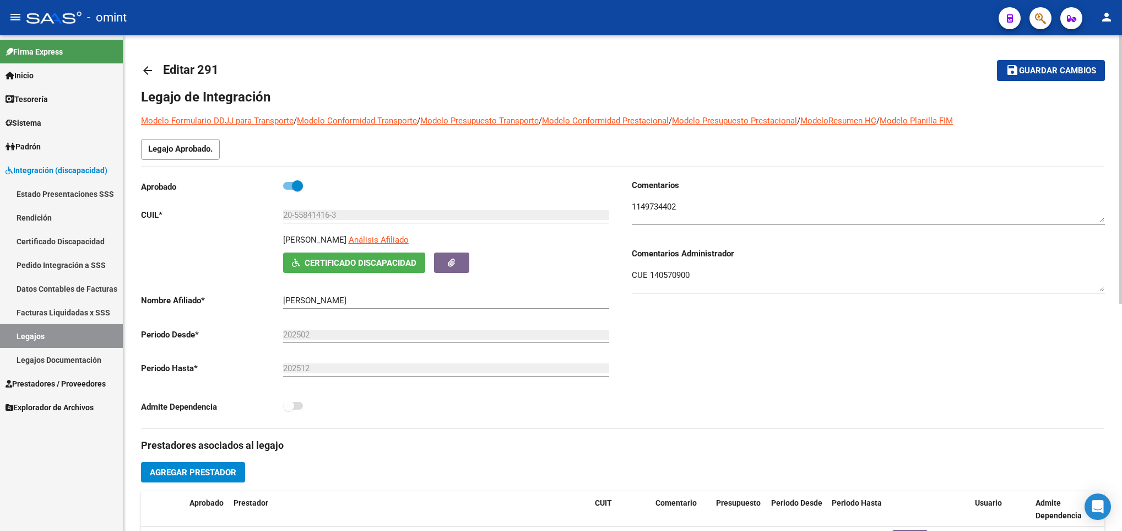
click at [145, 64] on mat-icon "arrow_back" at bounding box center [147, 70] width 13 height 13
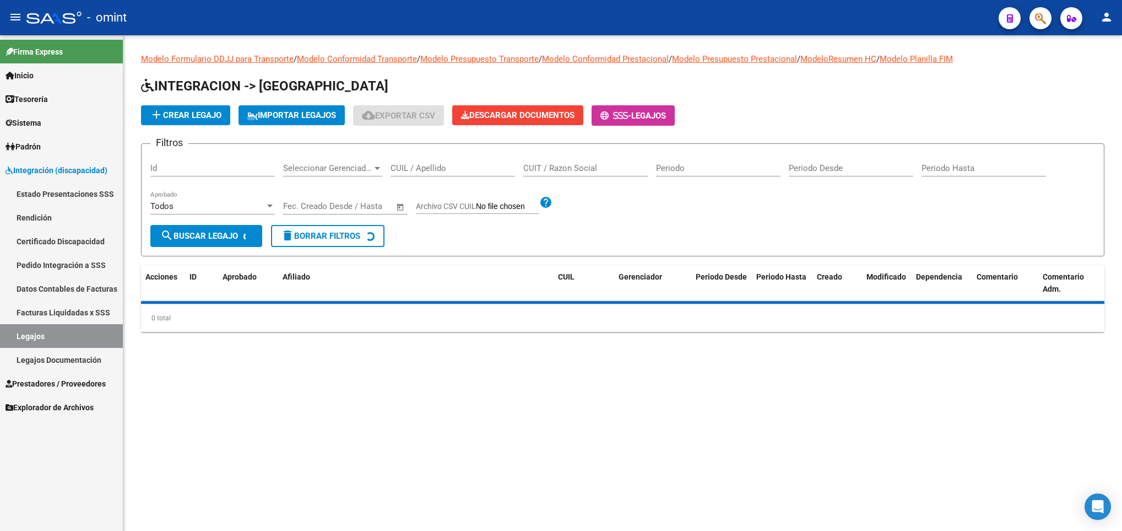
click at [441, 158] on div "CUIL / Apellido" at bounding box center [453, 165] width 125 height 24
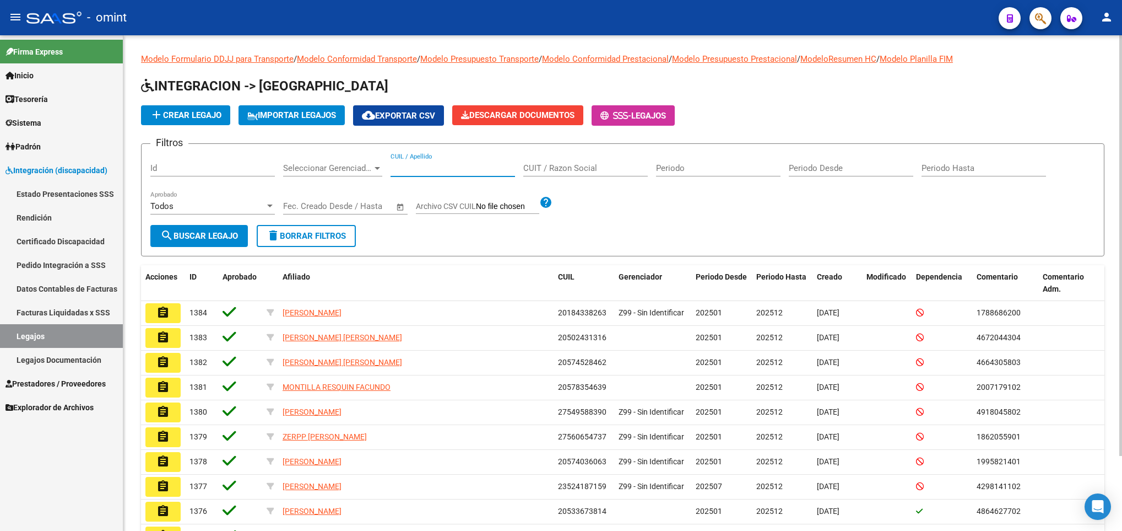
click at [441, 164] on input "CUIL / Apellido" at bounding box center [453, 168] width 125 height 10
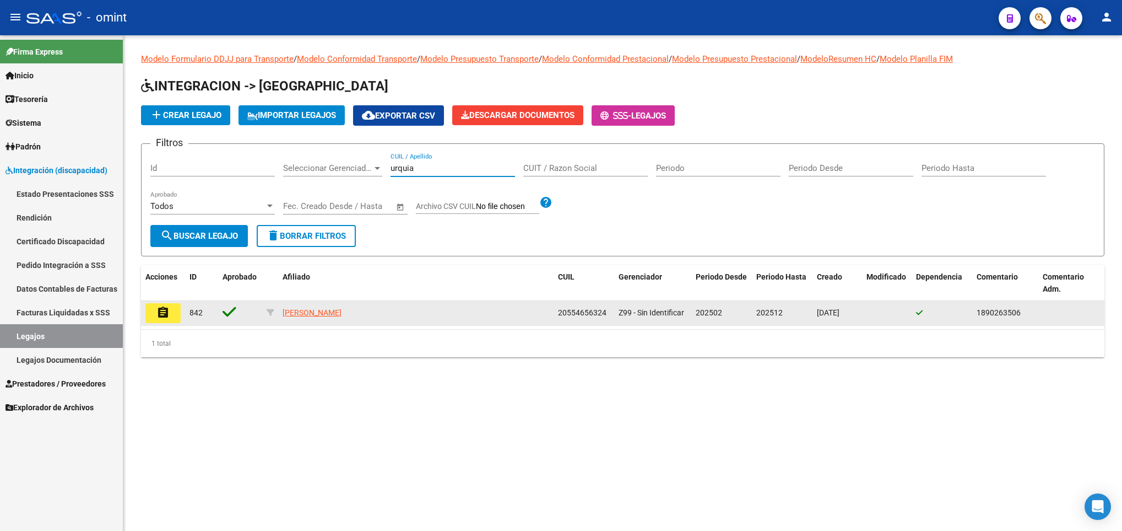
type input "urquia"
click at [159, 306] on mat-icon "assignment" at bounding box center [162, 312] width 13 height 13
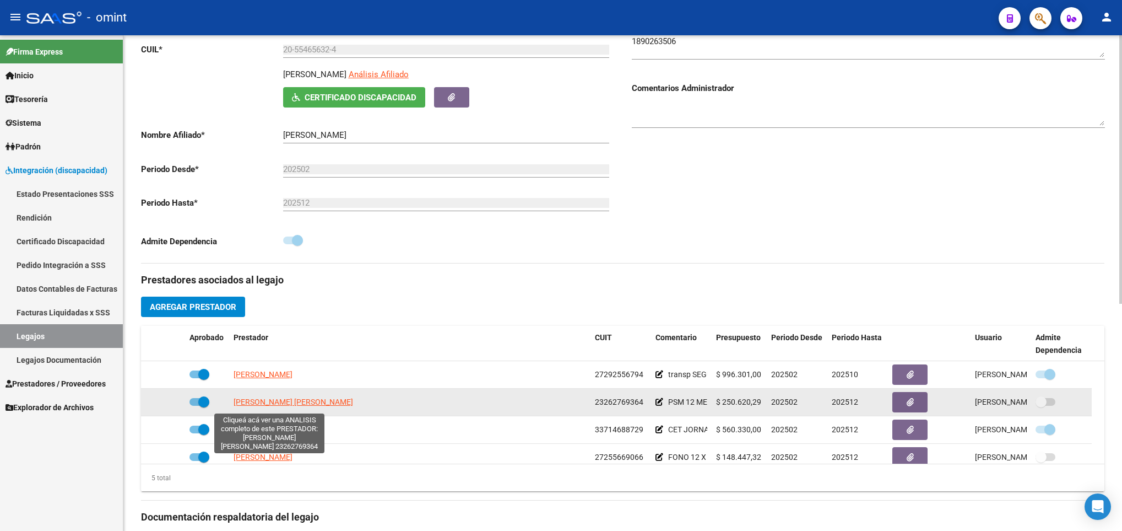
click at [261, 401] on span "PONCE MARIA JOSE" at bounding box center [294, 401] width 120 height 9
type textarea "23262769364"
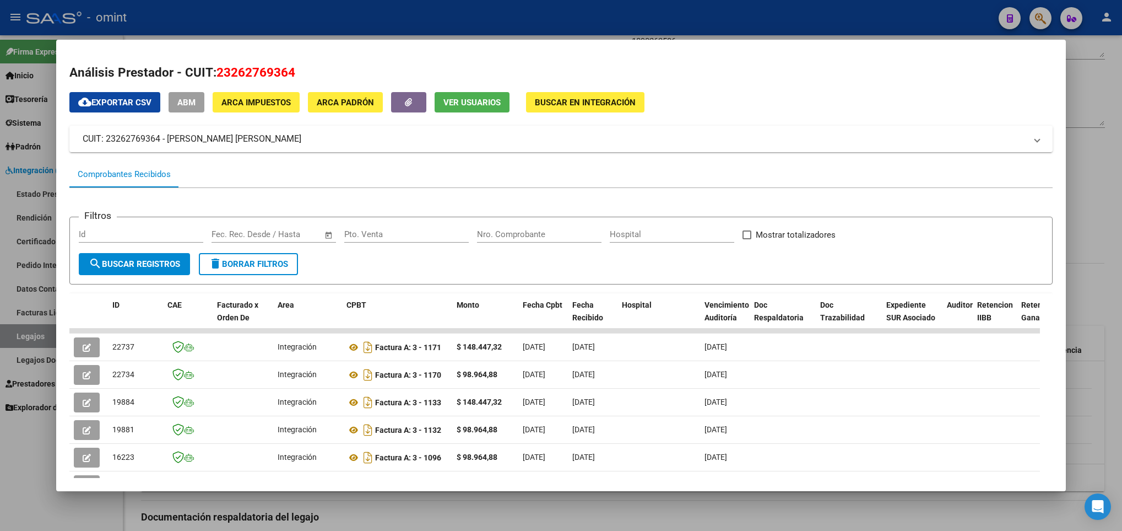
click at [374, 519] on div at bounding box center [561, 265] width 1122 height 531
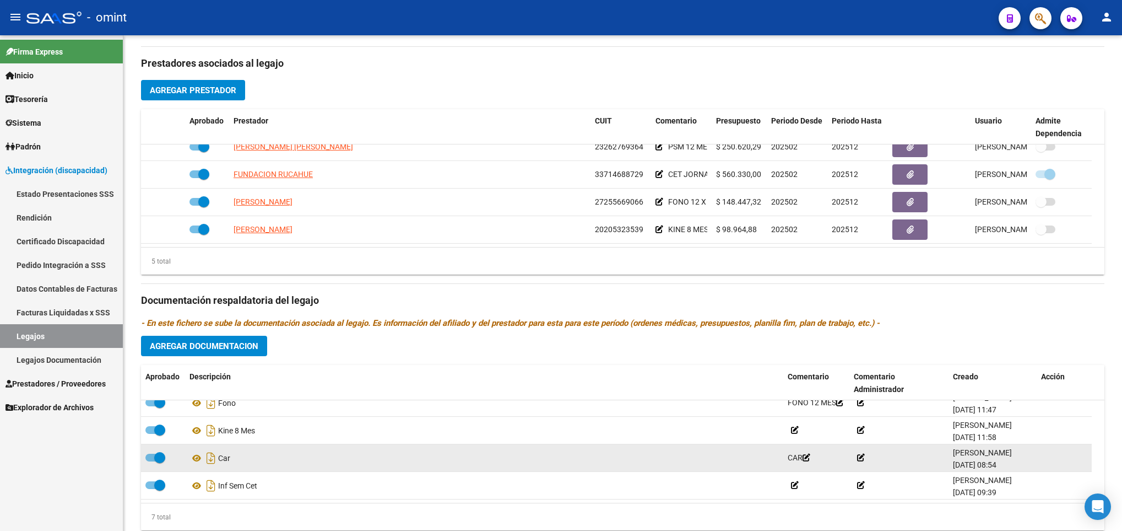
scroll to position [419, 0]
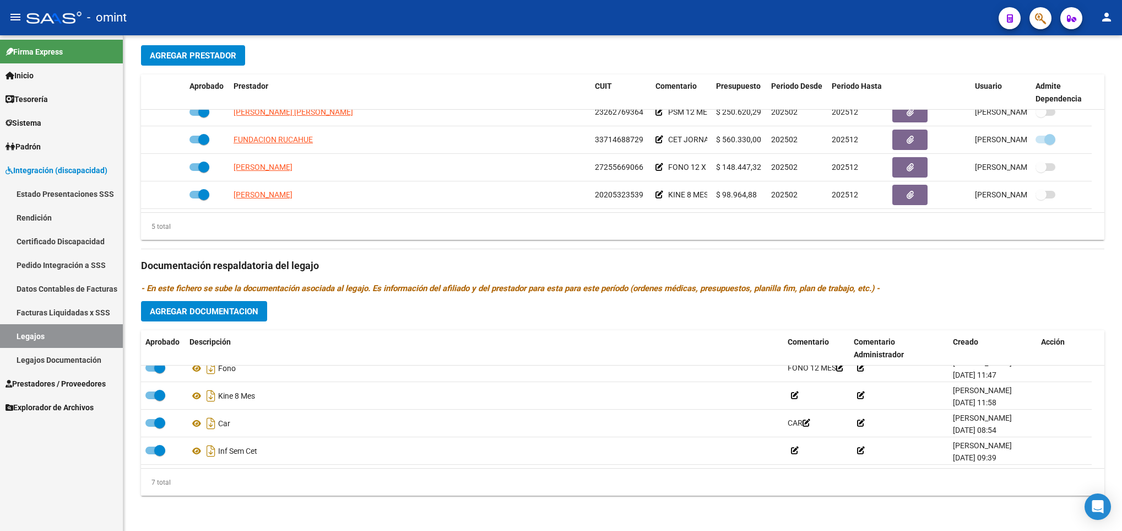
click at [212, 309] on span "Agregar Documentacion" at bounding box center [204, 311] width 109 height 10
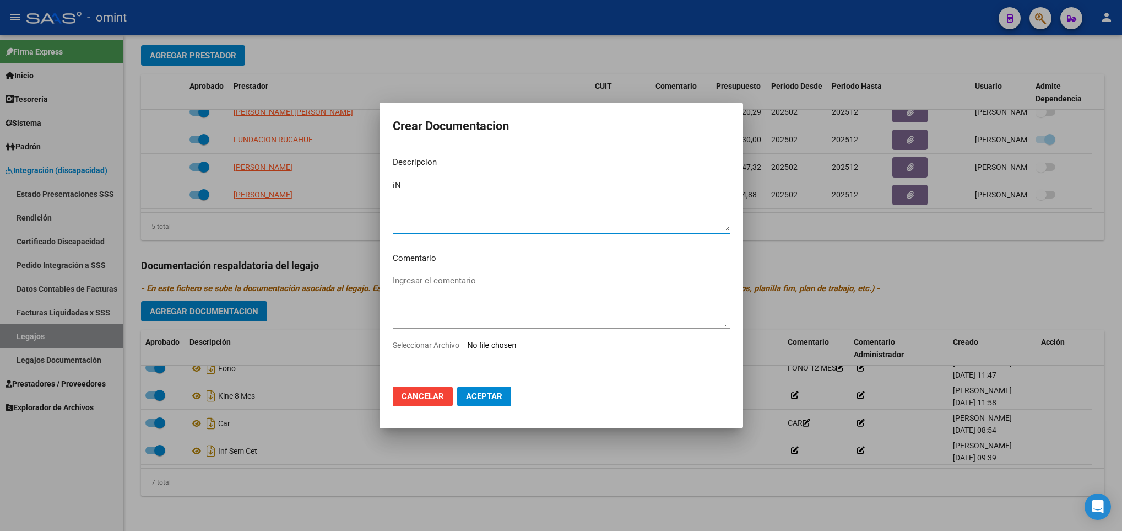
type textarea "i"
type textarea "Informe Semestral Psm"
click at [526, 345] on input "Seleccionar Archivo" at bounding box center [541, 345] width 146 height 10
click at [512, 347] on input "Seleccionar Archivo" at bounding box center [541, 345] width 146 height 10
type input "C:\fakepath\URQUIA EVOLUTIVO 2025 (2).pdf"
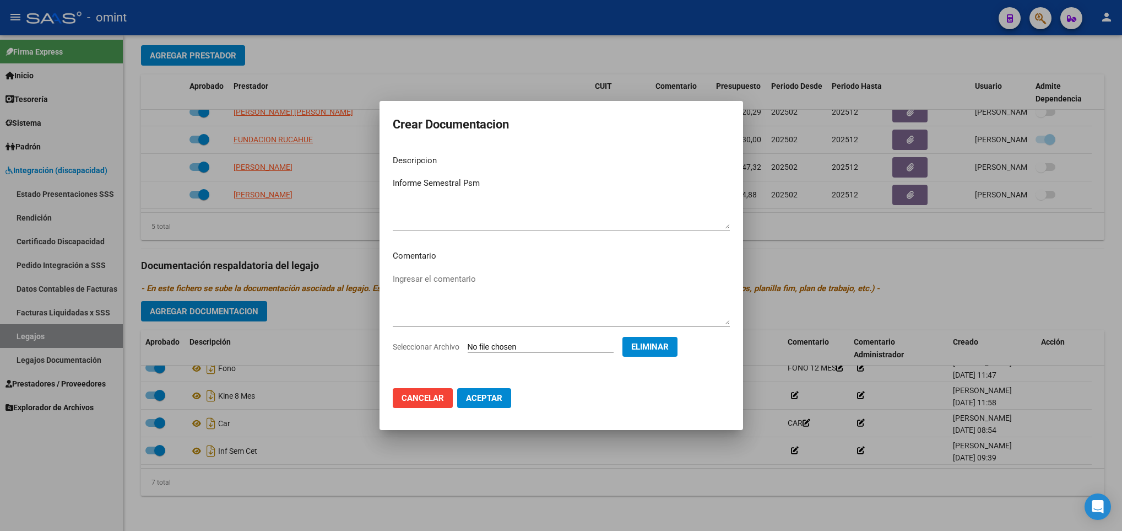
click at [486, 399] on span "Aceptar" at bounding box center [484, 398] width 36 height 10
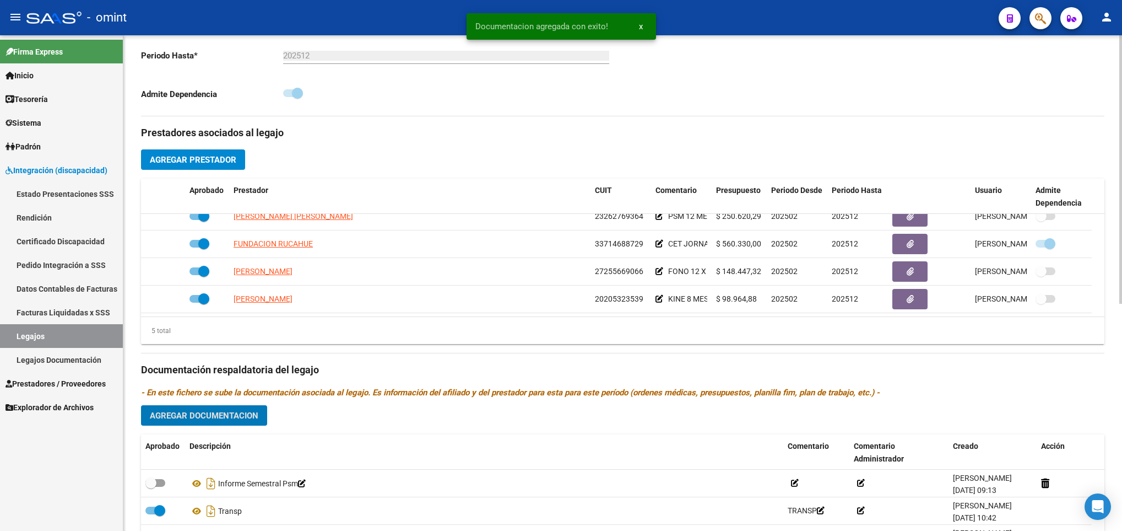
scroll to position [336, 0]
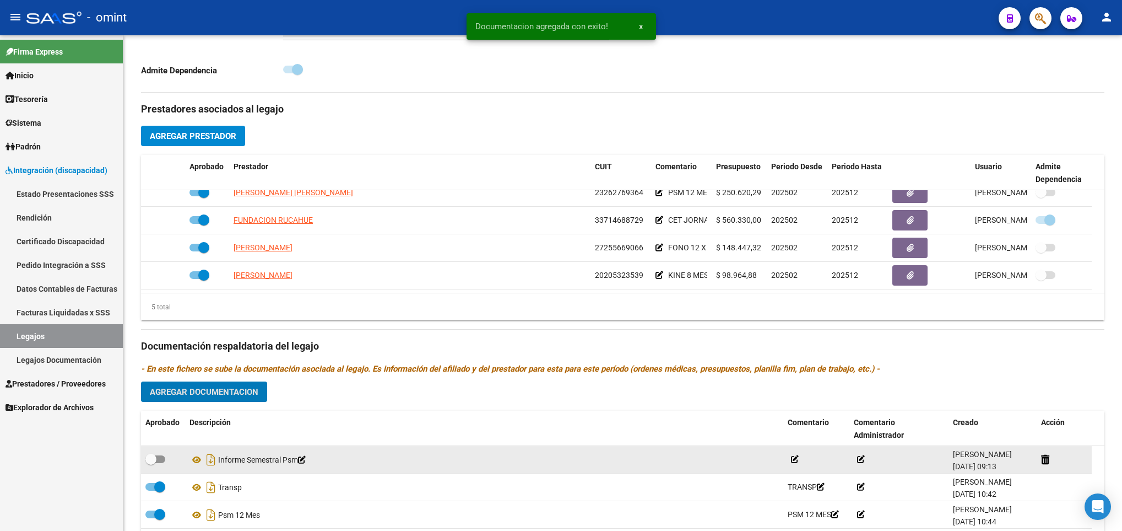
click at [155, 463] on span at bounding box center [150, 458] width 11 height 11
click at [151, 463] on input "checkbox" at bounding box center [150, 463] width 1 height 1
checkbox input "true"
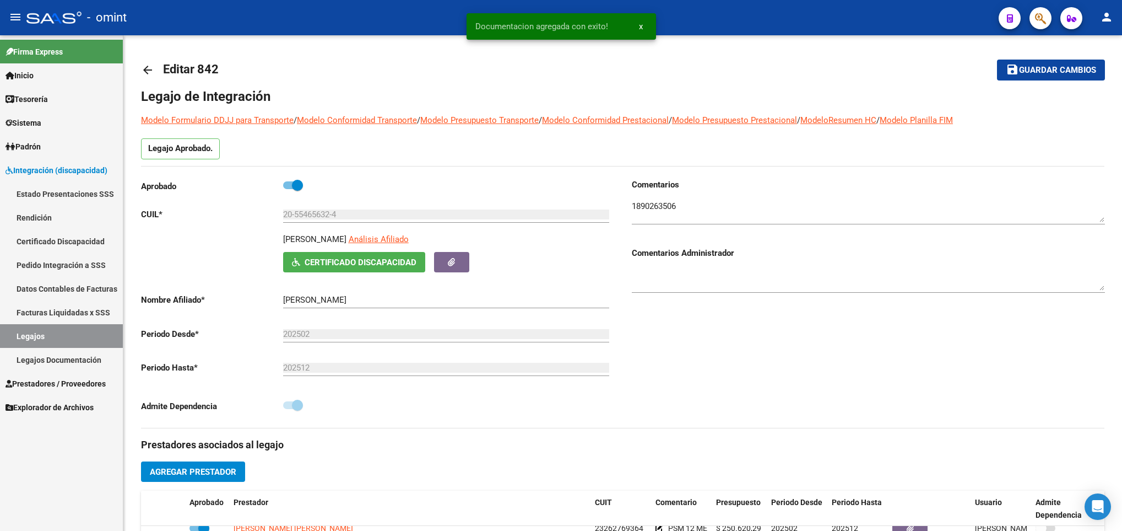
scroll to position [0, 0]
click at [1071, 66] on span "Guardar cambios" at bounding box center [1057, 71] width 77 height 10
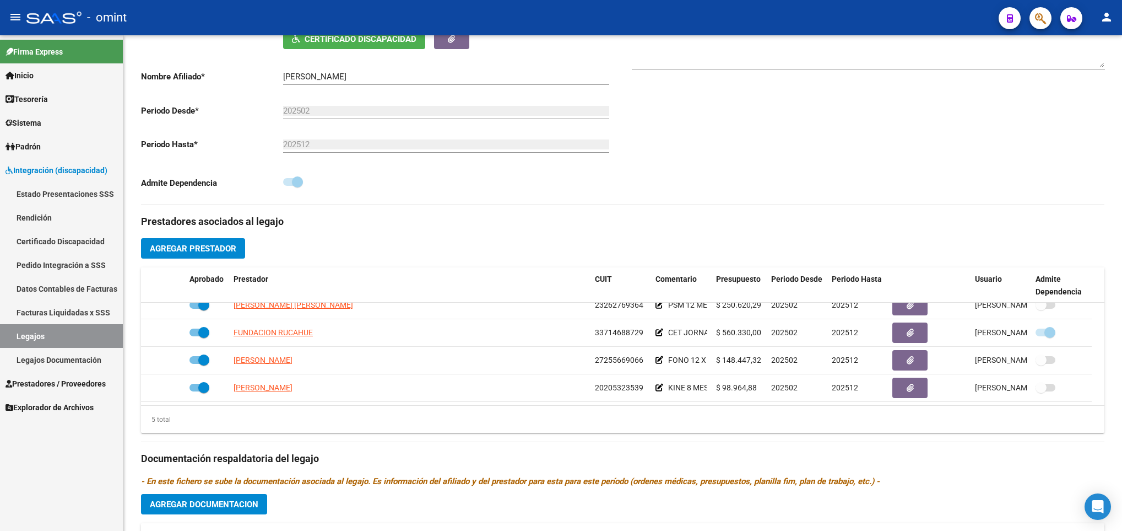
scroll to position [413, 0]
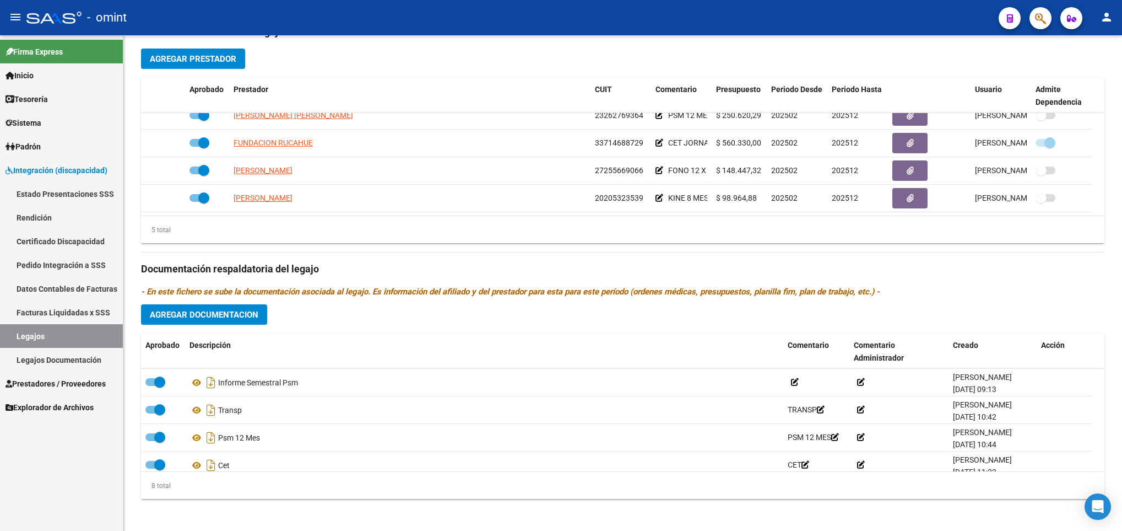
click at [243, 320] on span "Agregar Documentacion" at bounding box center [204, 315] width 109 height 10
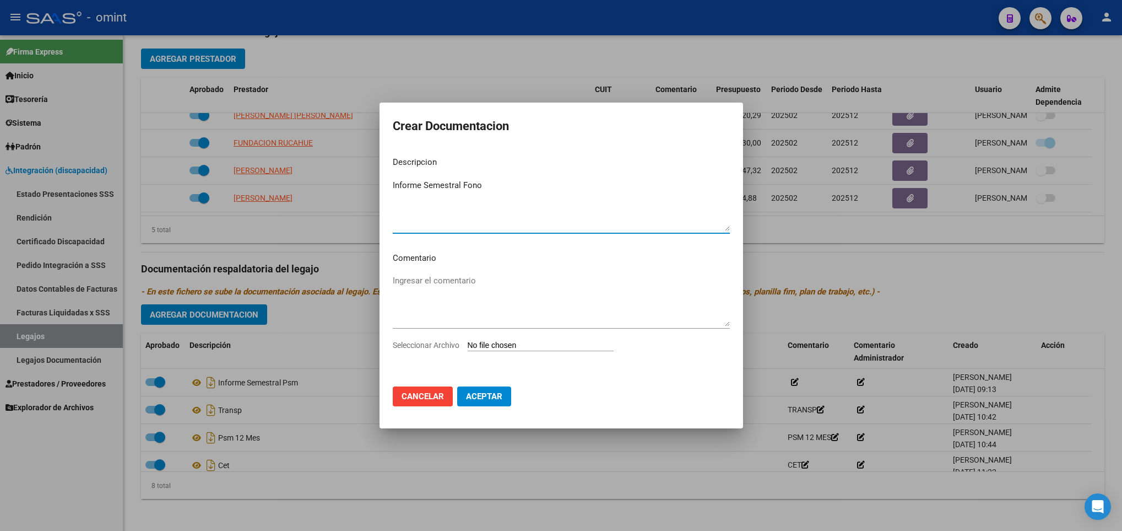
type textarea "Informe Semestral Fono"
click at [573, 340] on input "Seleccionar Archivo" at bounding box center [541, 345] width 146 height 10
type input "C:\fakepath\35948686-Urquia benjamin Junio 2025.pdf"
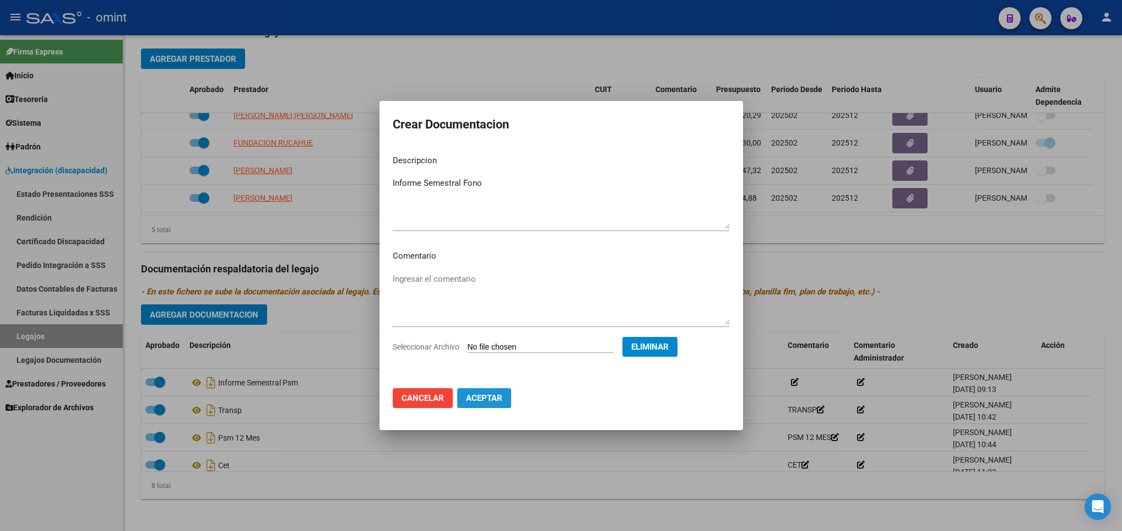
click at [473, 398] on span "Aceptar" at bounding box center [484, 398] width 36 height 10
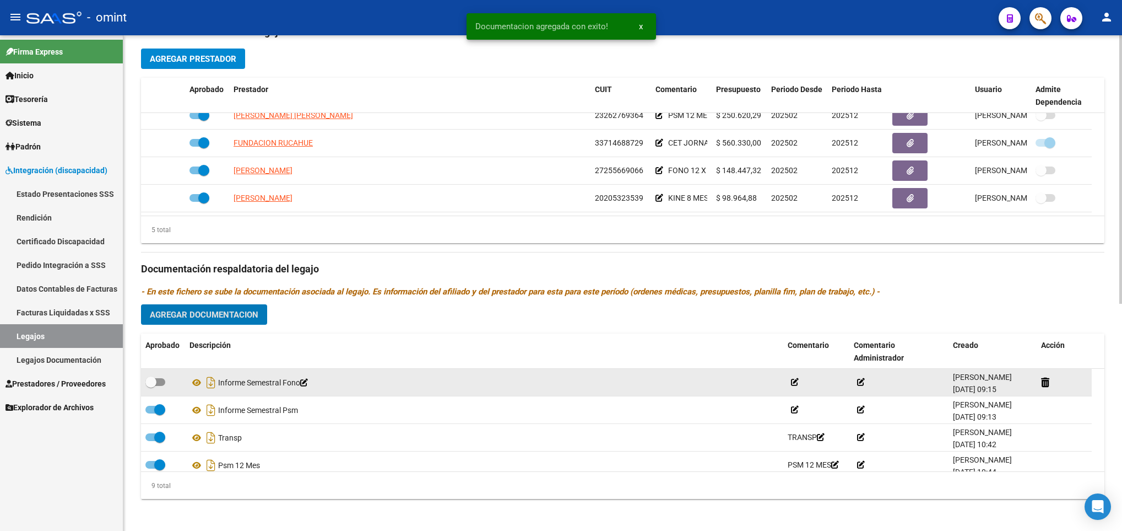
click at [161, 382] on span at bounding box center [155, 382] width 20 height 8
click at [151, 386] on input "checkbox" at bounding box center [150, 386] width 1 height 1
checkbox input "true"
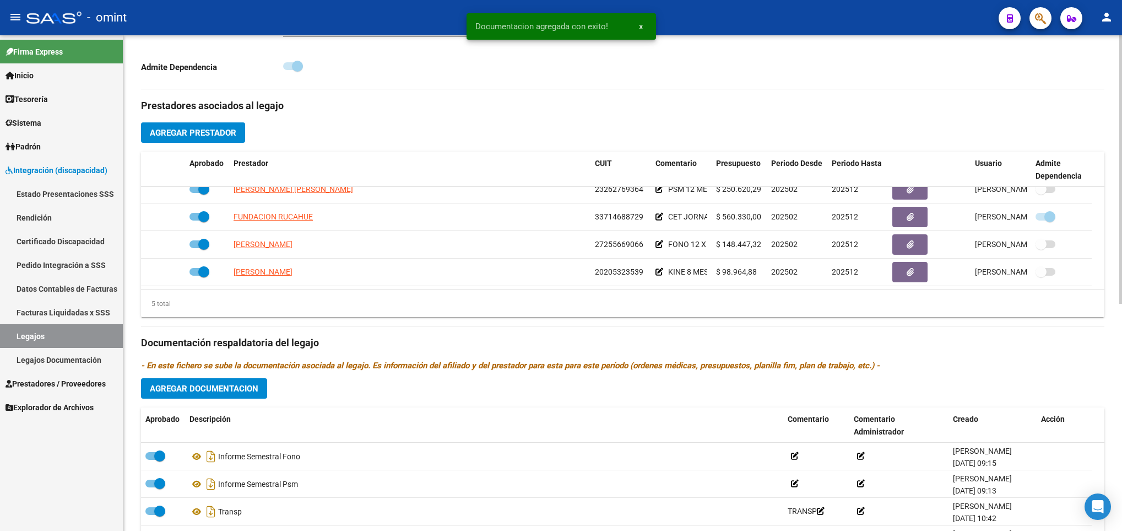
scroll to position [0, 0]
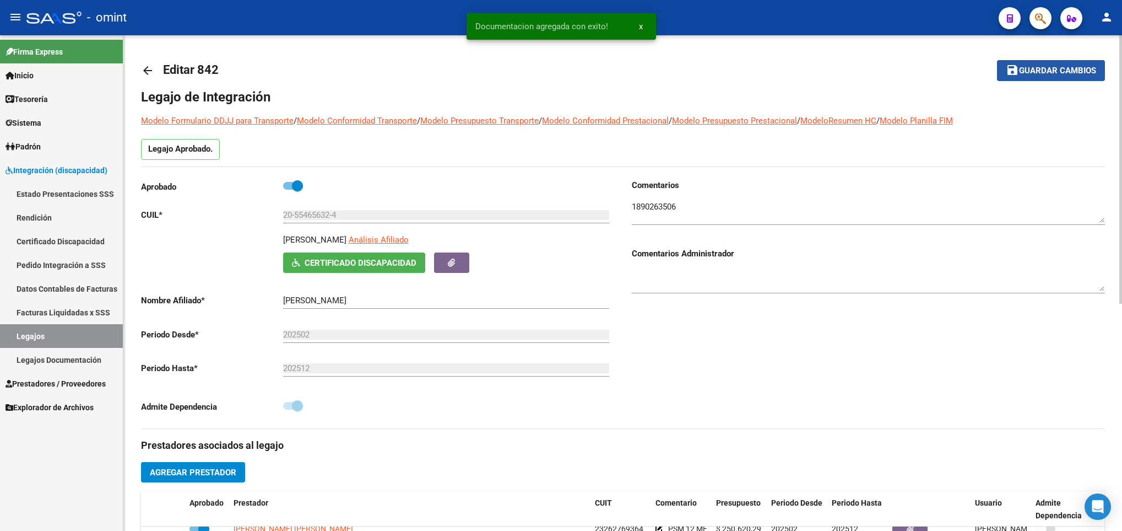
click at [1089, 68] on span "Guardar cambios" at bounding box center [1057, 71] width 77 height 10
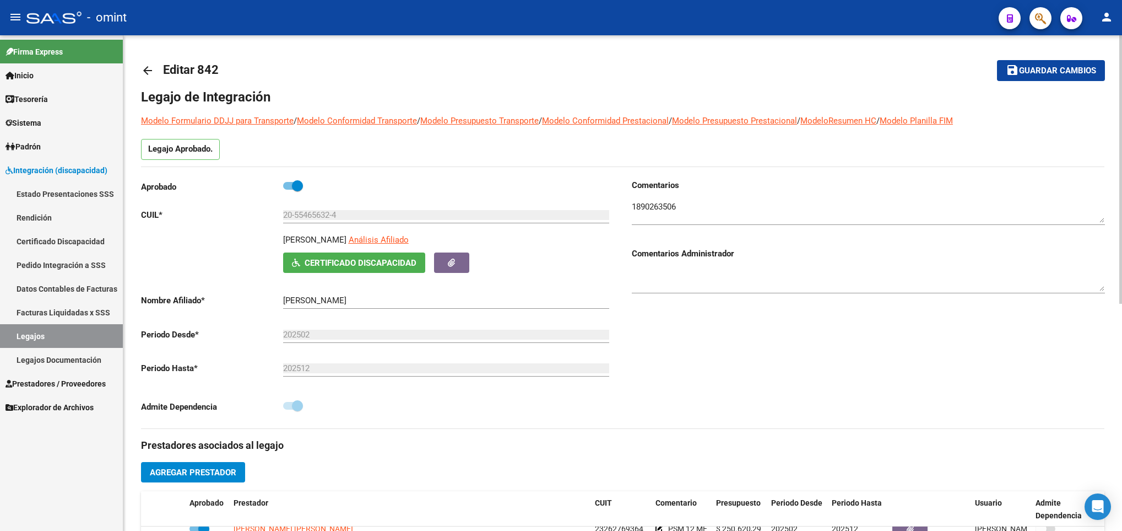
click at [1046, 77] on button "save Guardar cambios" at bounding box center [1051, 70] width 108 height 20
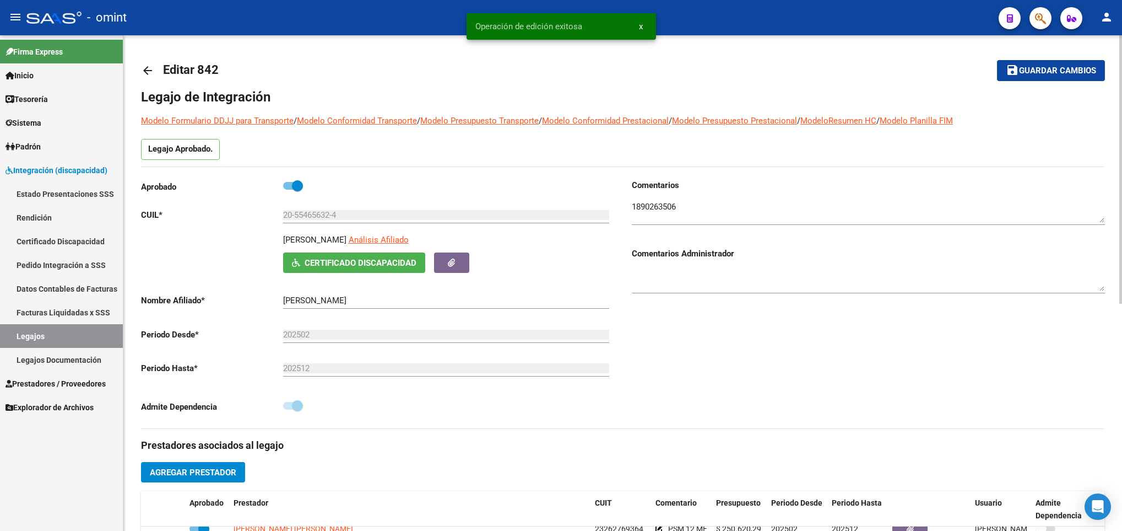
click at [146, 67] on mat-icon "arrow_back" at bounding box center [147, 70] width 13 height 13
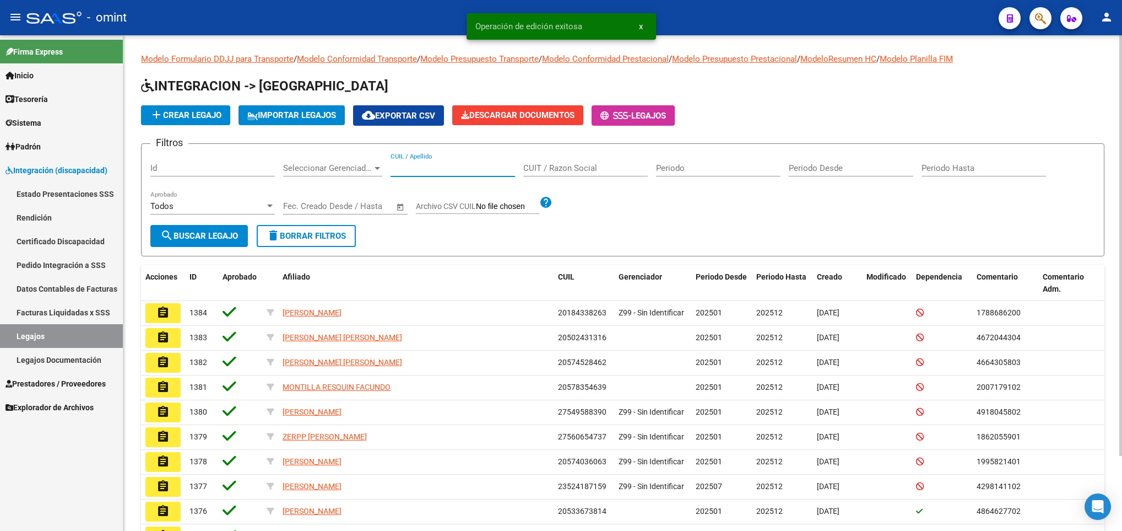
click at [455, 169] on input "CUIL / Apellido" at bounding box center [453, 168] width 125 height 10
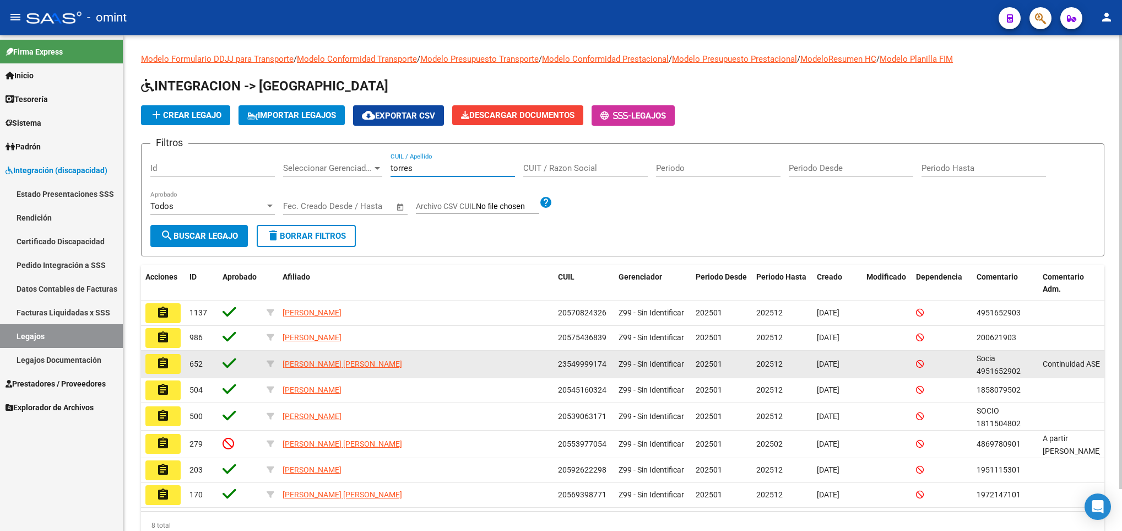
type input "torres"
click at [161, 369] on mat-icon "assignment" at bounding box center [162, 362] width 13 height 13
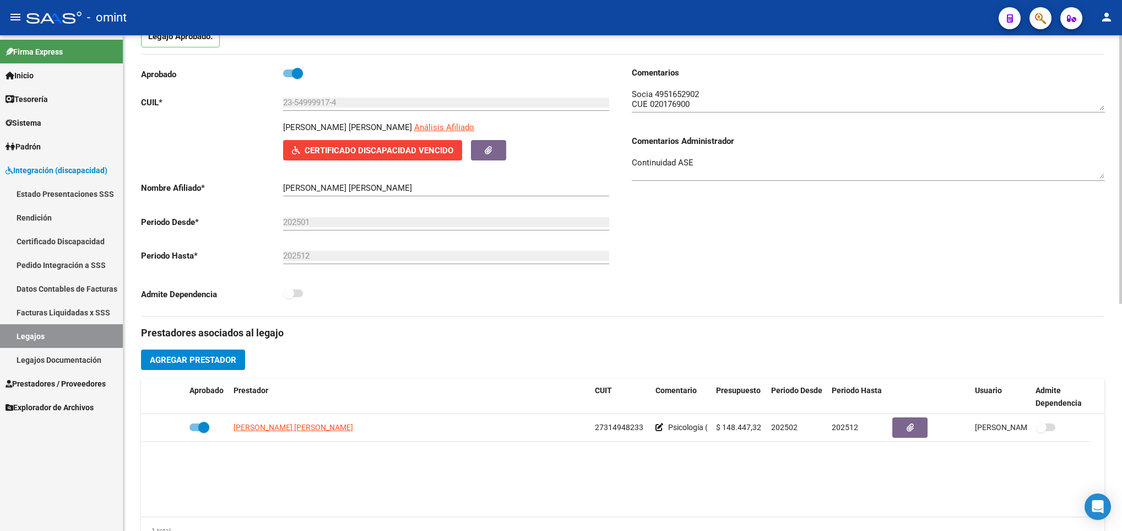
scroll to position [248, 0]
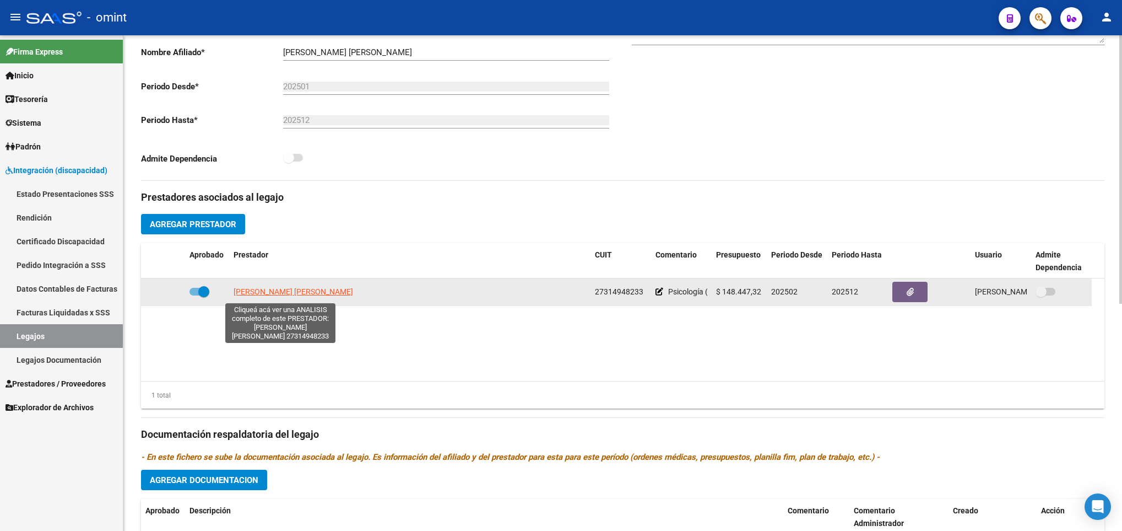
click at [245, 289] on span "ANDRADE MARIA EUGENIA" at bounding box center [294, 291] width 120 height 9
type textarea "27314948233"
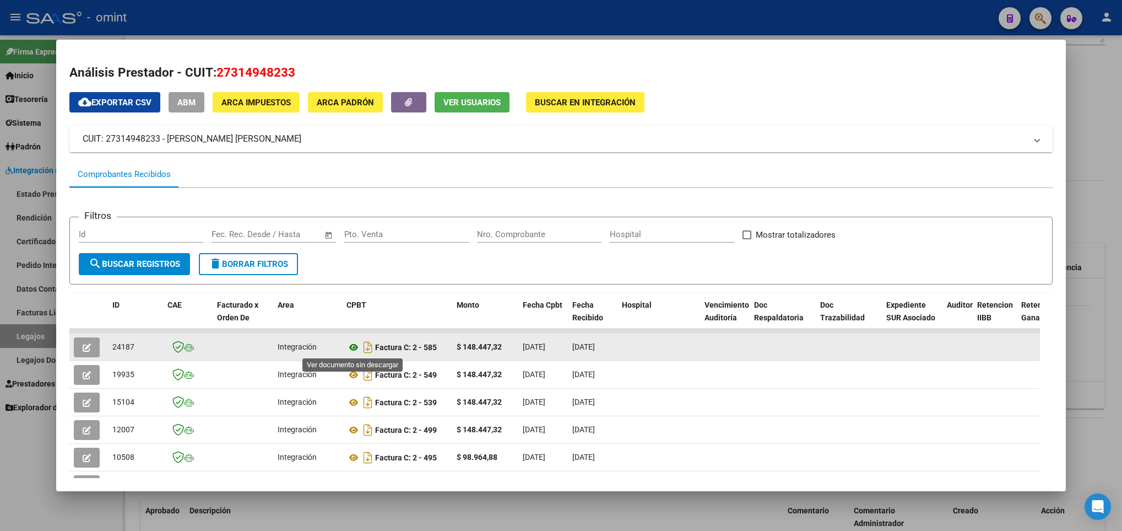
click at [353, 350] on icon at bounding box center [354, 346] width 14 height 13
click at [93, 347] on button "button" at bounding box center [87, 347] width 26 height 20
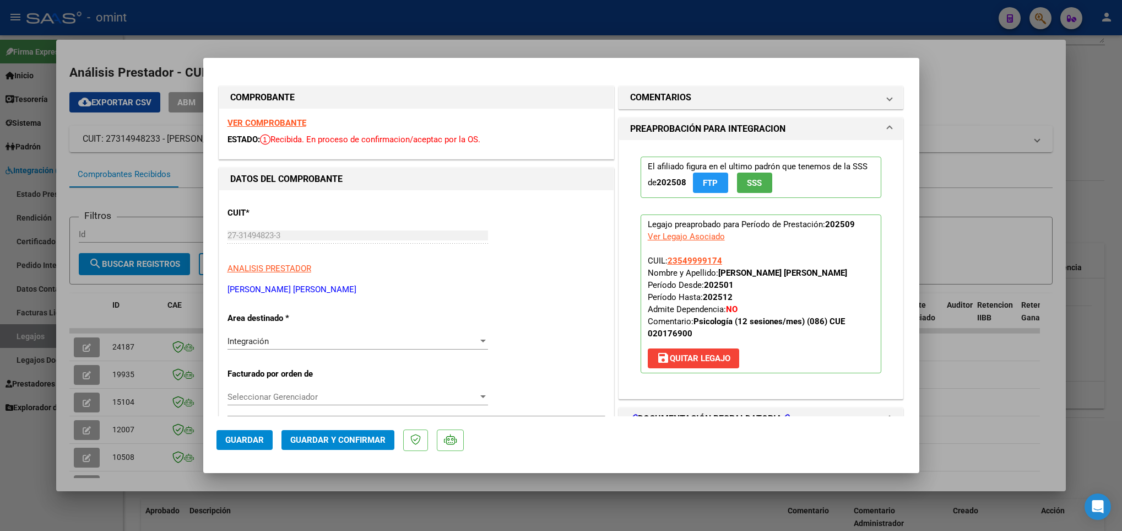
click at [282, 120] on strong "VER COMPROBANTE" at bounding box center [267, 123] width 79 height 10
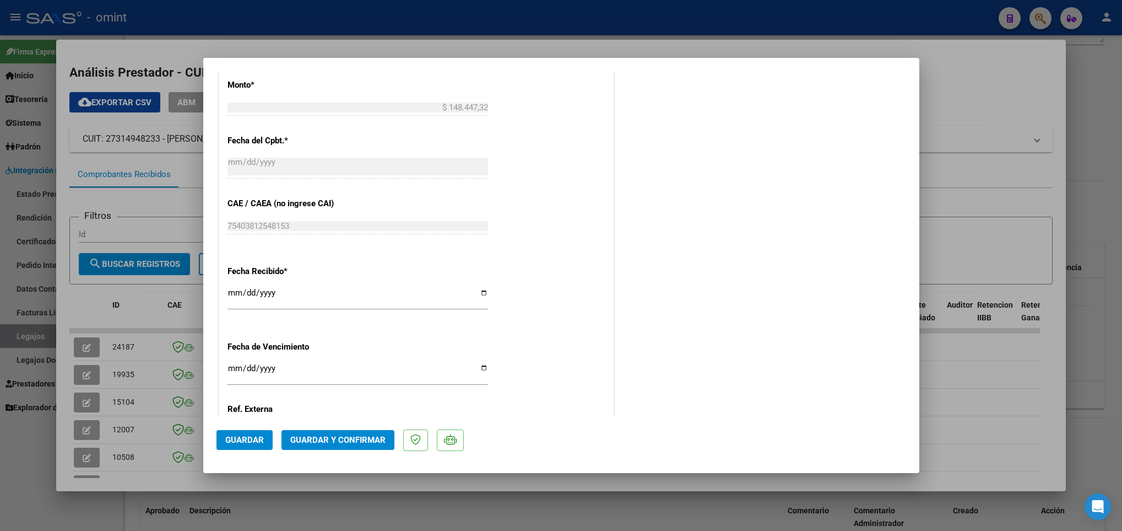
scroll to position [661, 0]
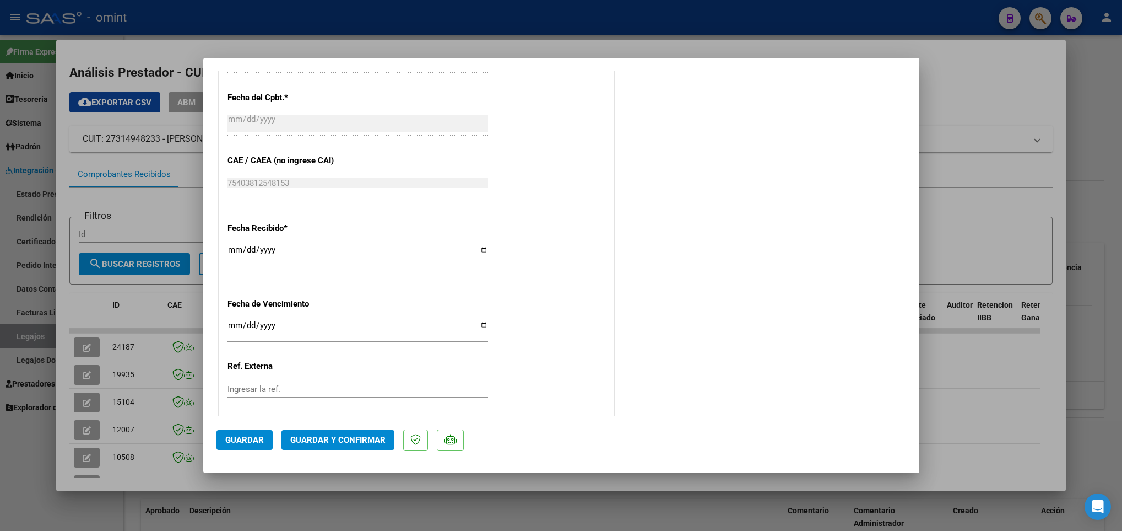
click at [371, 436] on span "Guardar y Confirmar" at bounding box center [337, 440] width 95 height 10
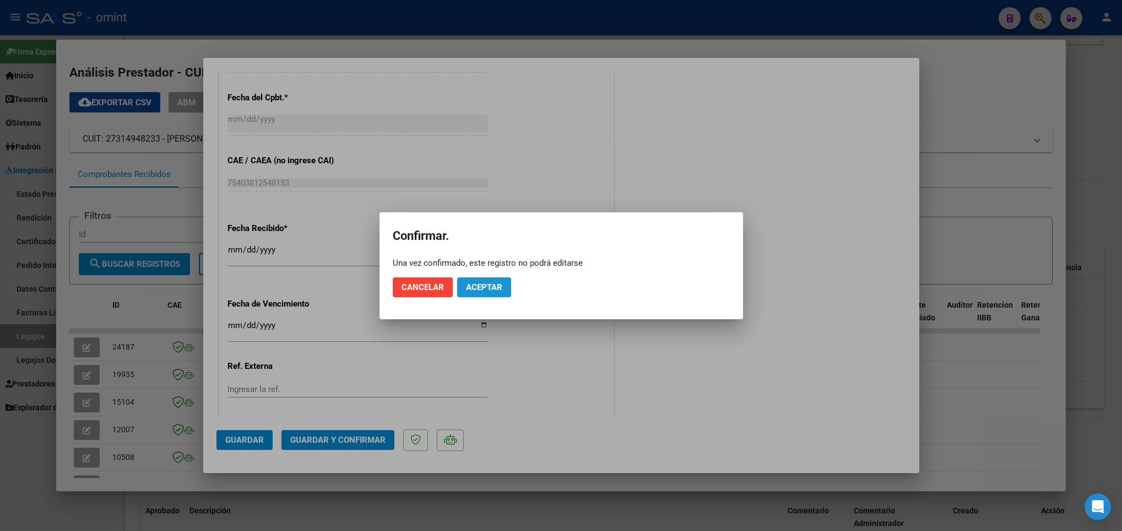
click at [466, 283] on span "Aceptar" at bounding box center [484, 287] width 36 height 10
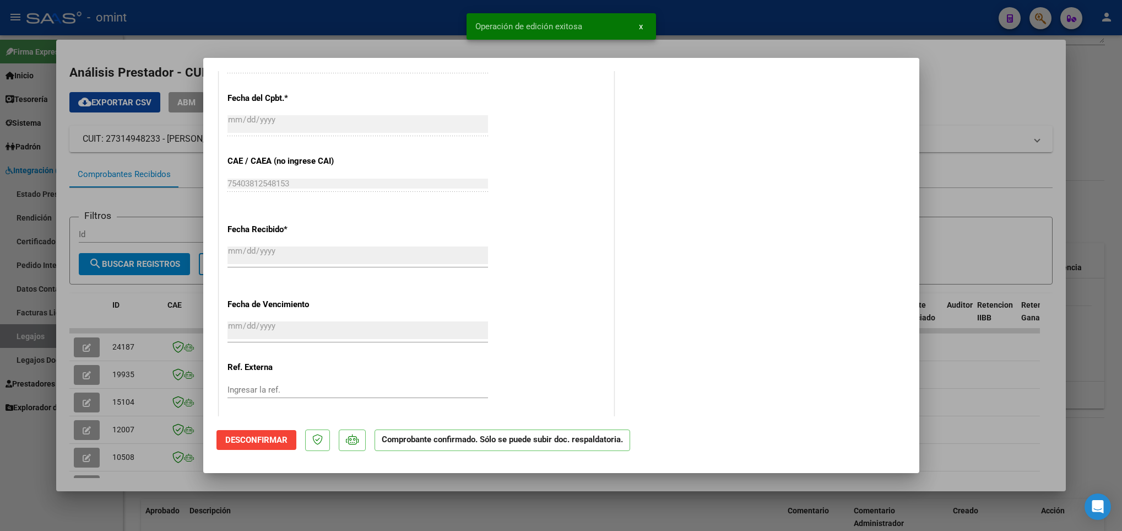
click at [395, 511] on div at bounding box center [561, 265] width 1122 height 531
type input "$ 0,00"
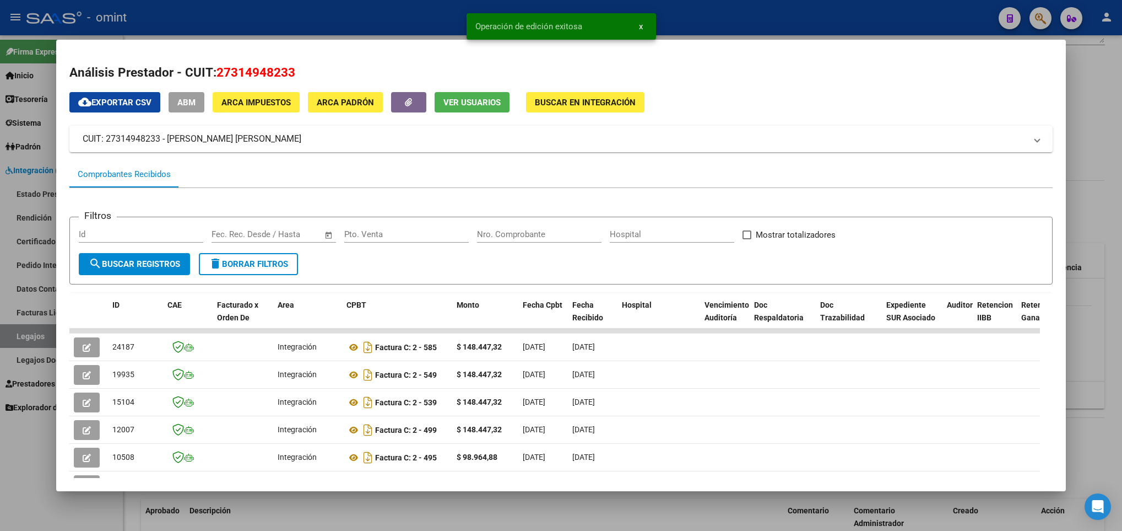
click at [473, 510] on div at bounding box center [561, 265] width 1122 height 531
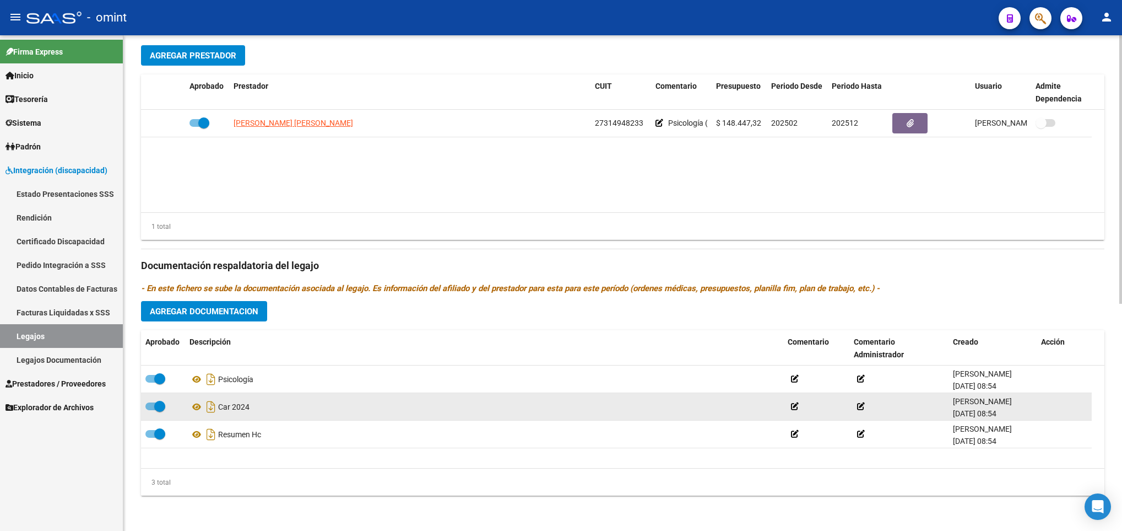
scroll to position [419, 0]
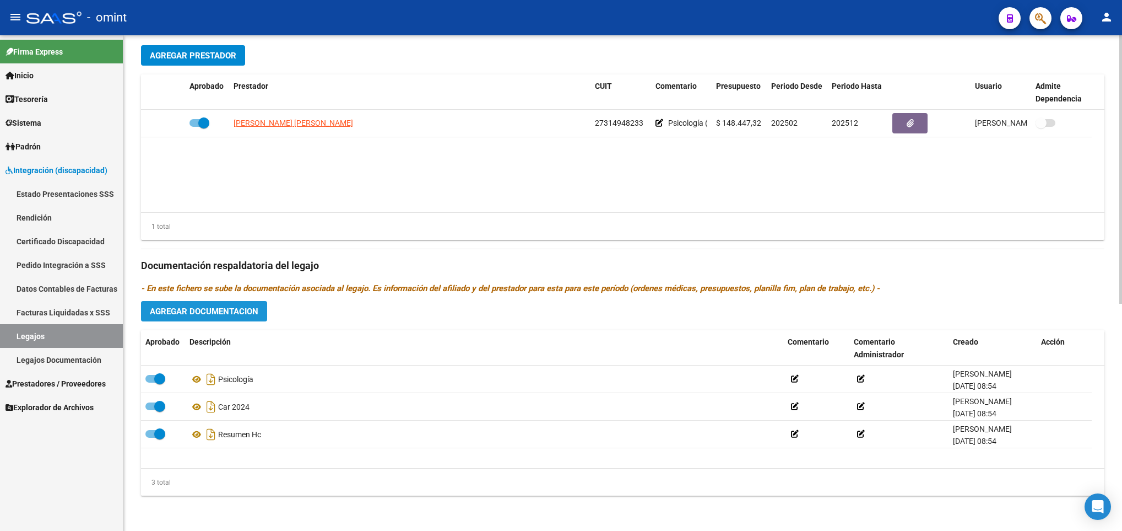
click at [255, 315] on span "Agregar Documentacion" at bounding box center [204, 311] width 109 height 10
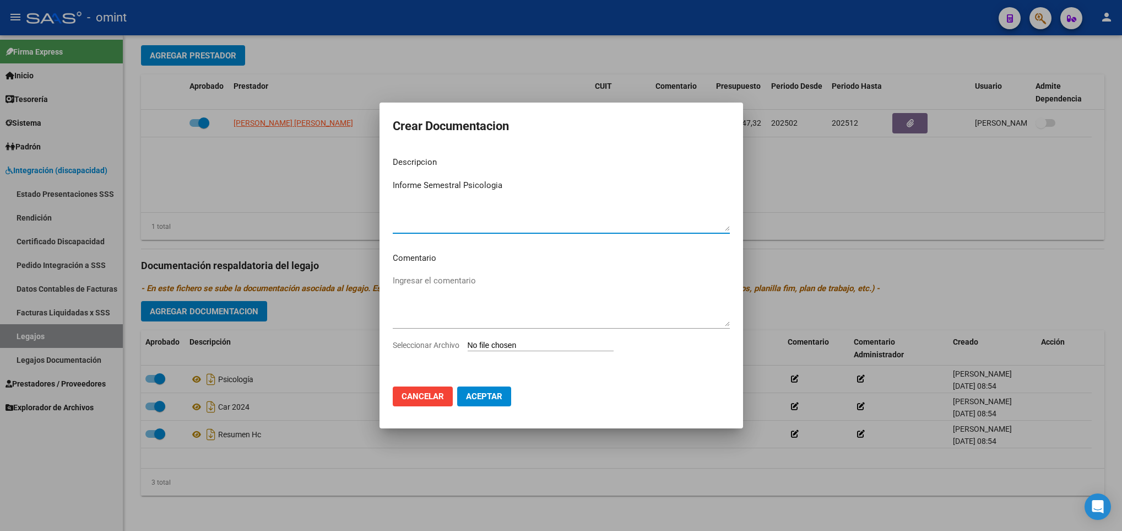
type textarea "Informe Semestral Psicologia"
click at [567, 340] on app-file-uploader "Seleccionar Archivo" at bounding box center [508, 345] width 230 height 10
click at [567, 344] on input "Seleccionar Archivo" at bounding box center [541, 345] width 146 height 10
type input "C:\fakepath\informe ps.pdf"
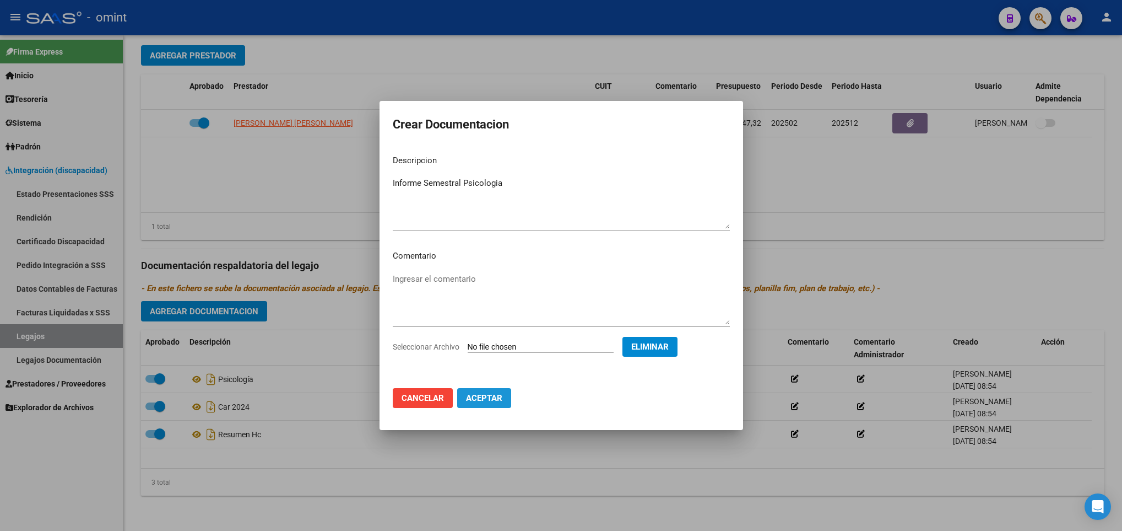
click at [481, 400] on span "Aceptar" at bounding box center [484, 398] width 36 height 10
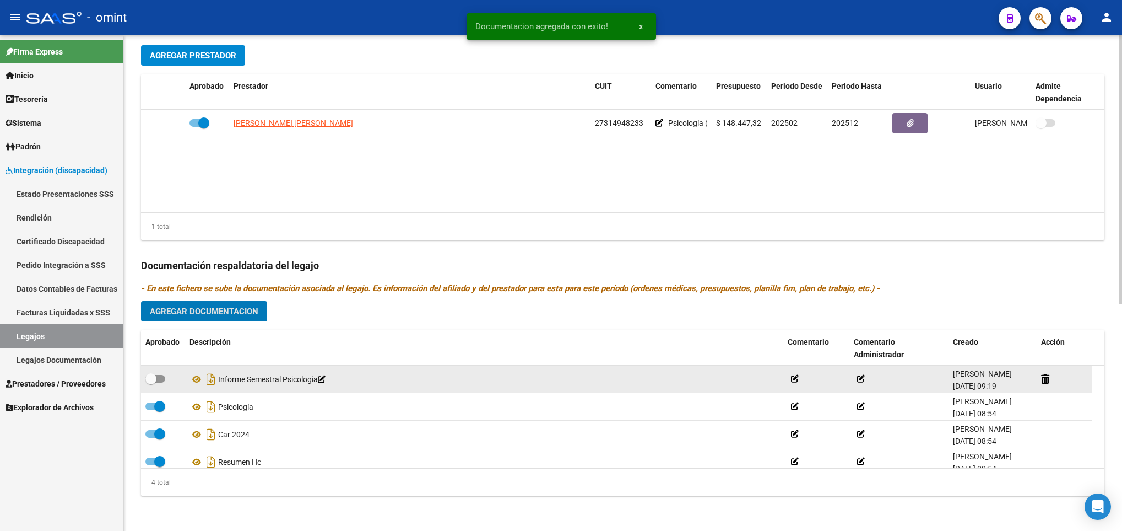
click at [159, 378] on span at bounding box center [155, 379] width 20 height 8
click at [151, 382] on input "checkbox" at bounding box center [150, 382] width 1 height 1
checkbox input "true"
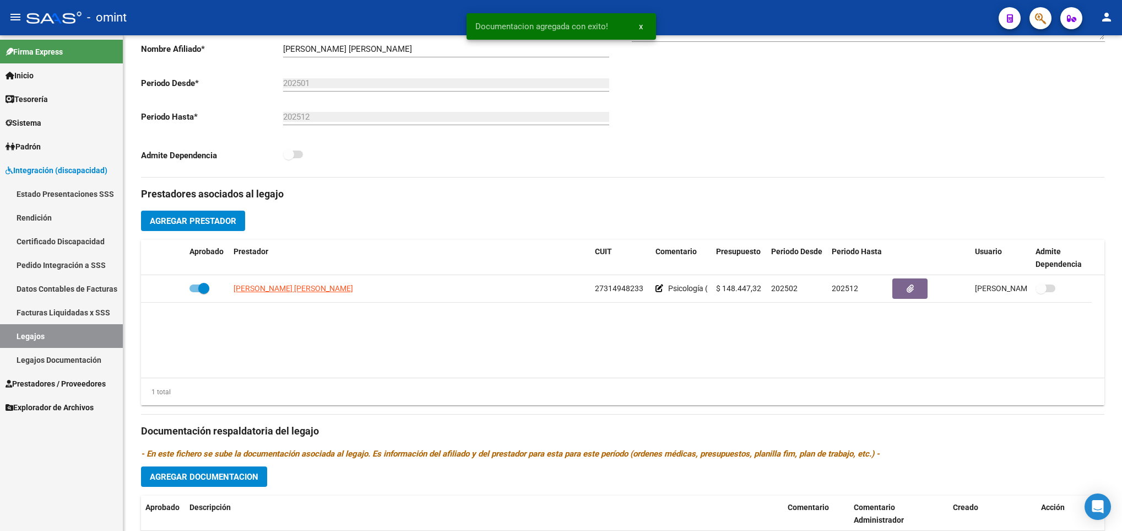
scroll to position [6, 0]
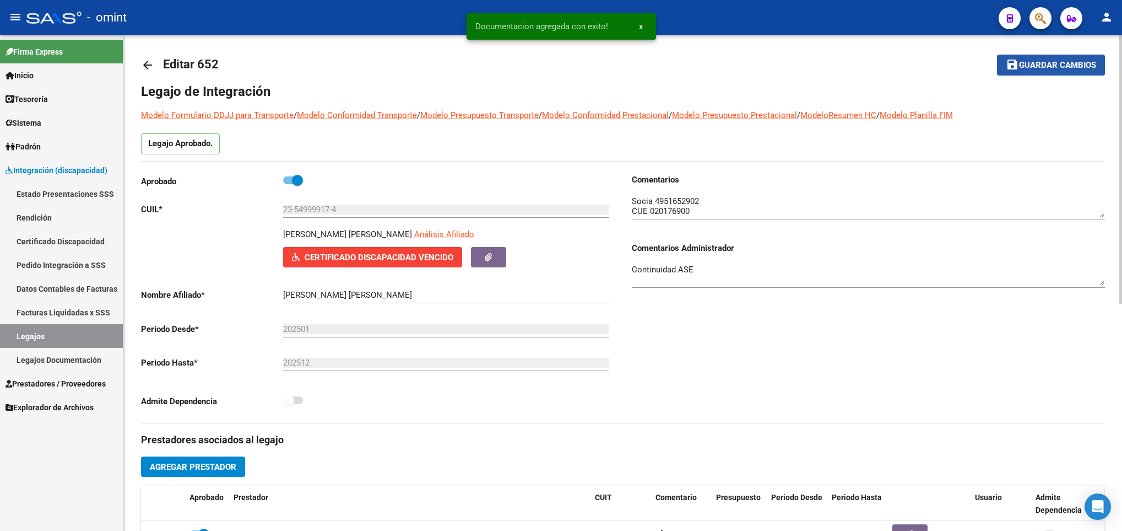
click at [1049, 62] on span "Guardar cambios" at bounding box center [1057, 66] width 77 height 10
